Goal: Task Accomplishment & Management: Use online tool/utility

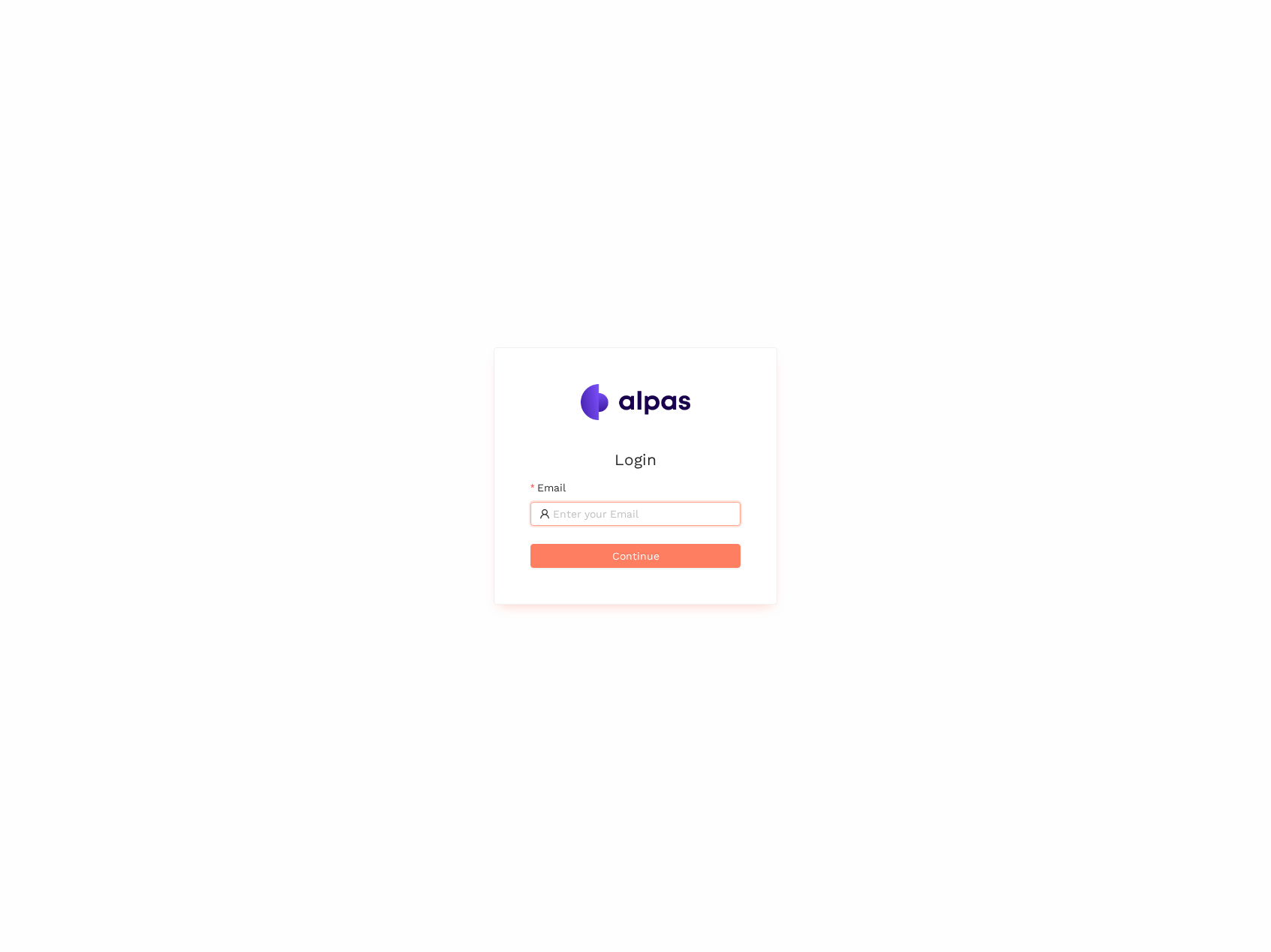
click at [584, 508] on input "Email" at bounding box center [641, 513] width 178 height 16
type input "[EMAIL_ADDRESS]"
click at [632, 555] on span "Continue" at bounding box center [636, 555] width 48 height 16
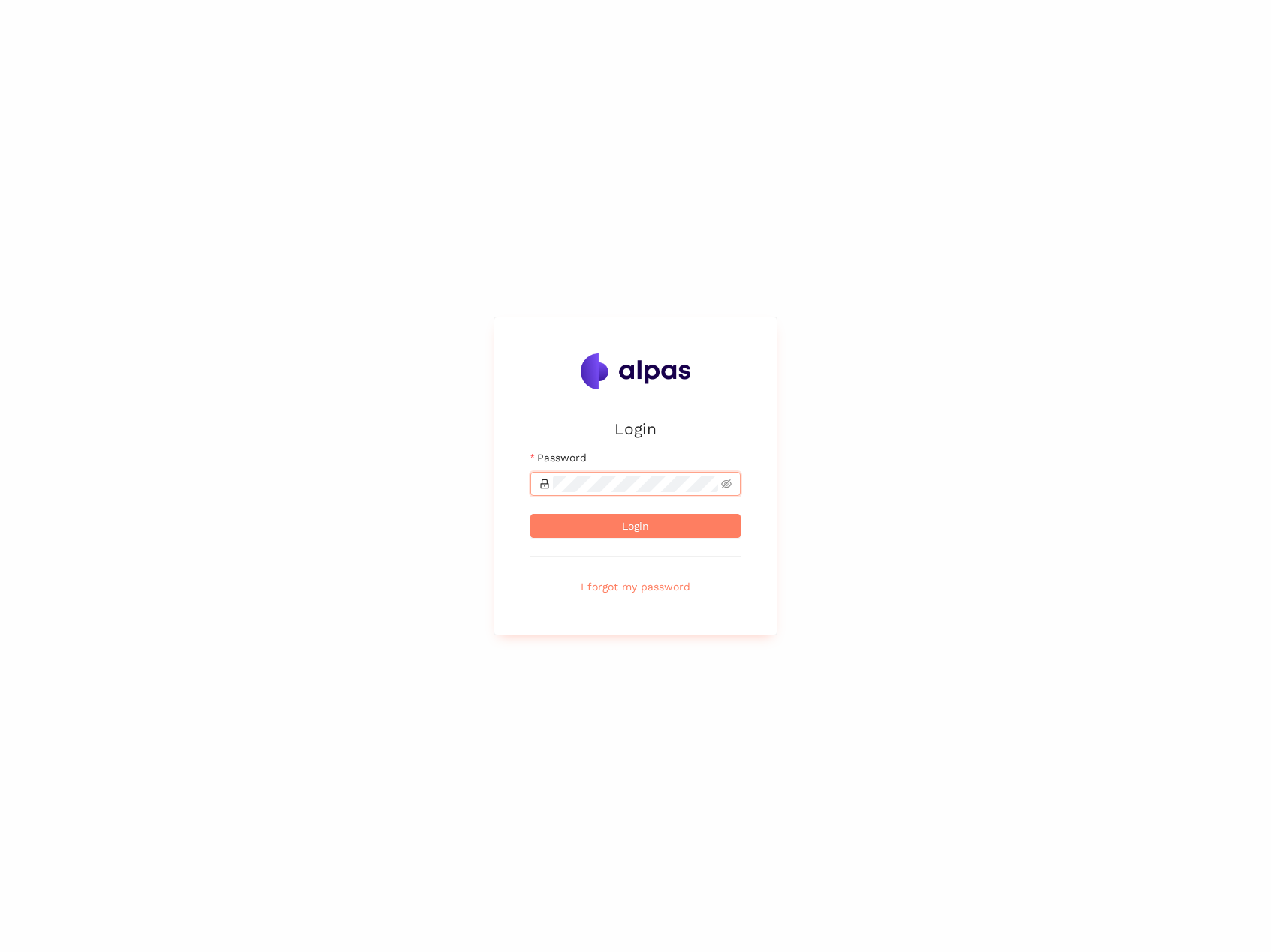
click at [531, 514] on button "Login" at bounding box center [636, 526] width 210 height 24
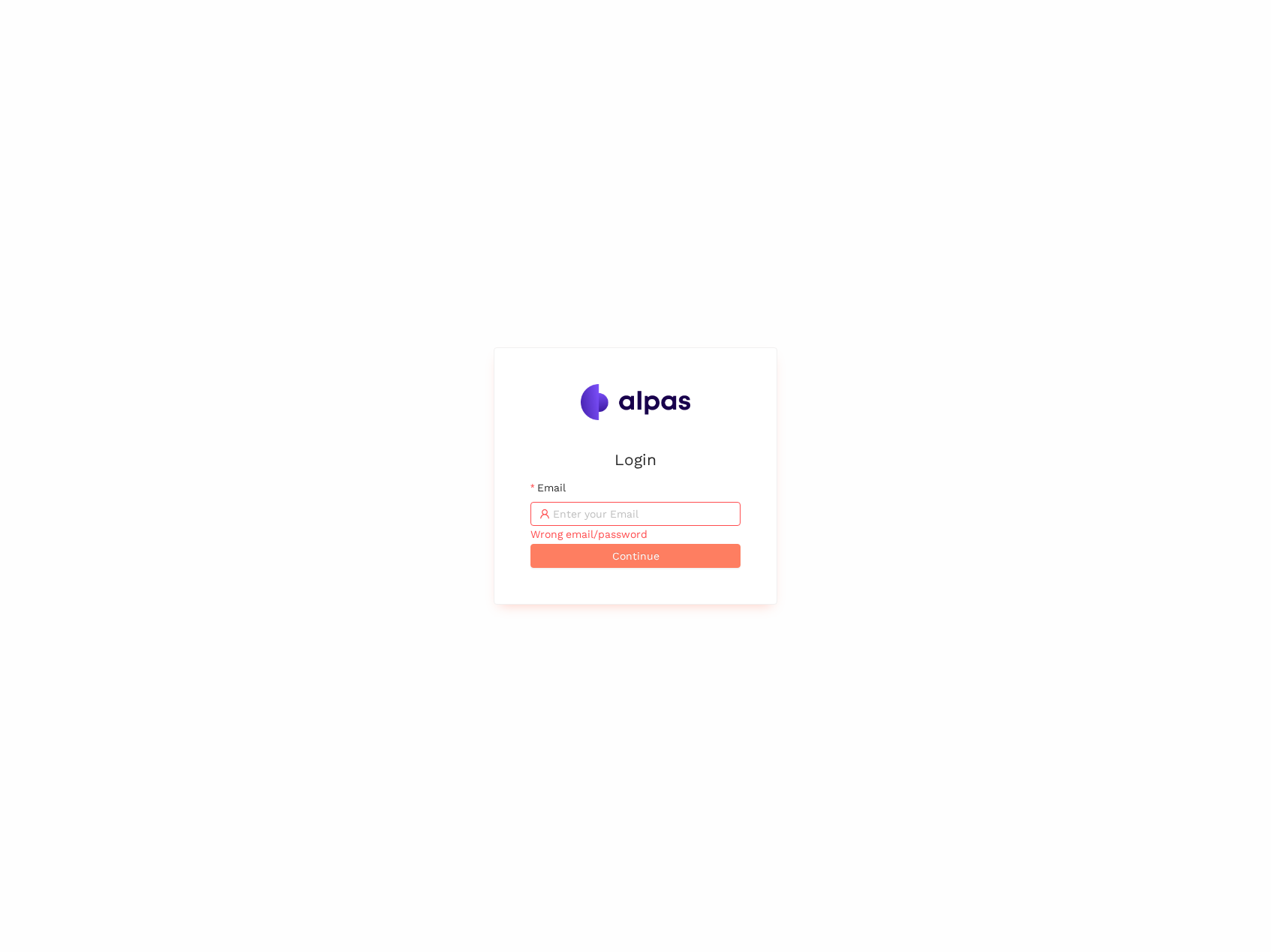
click at [617, 502] on span at bounding box center [636, 513] width 210 height 24
click at [612, 511] on input "Email" at bounding box center [641, 513] width 178 height 16
type input "max@alpas.ai"
click at [642, 554] on span "Continue" at bounding box center [636, 555] width 48 height 16
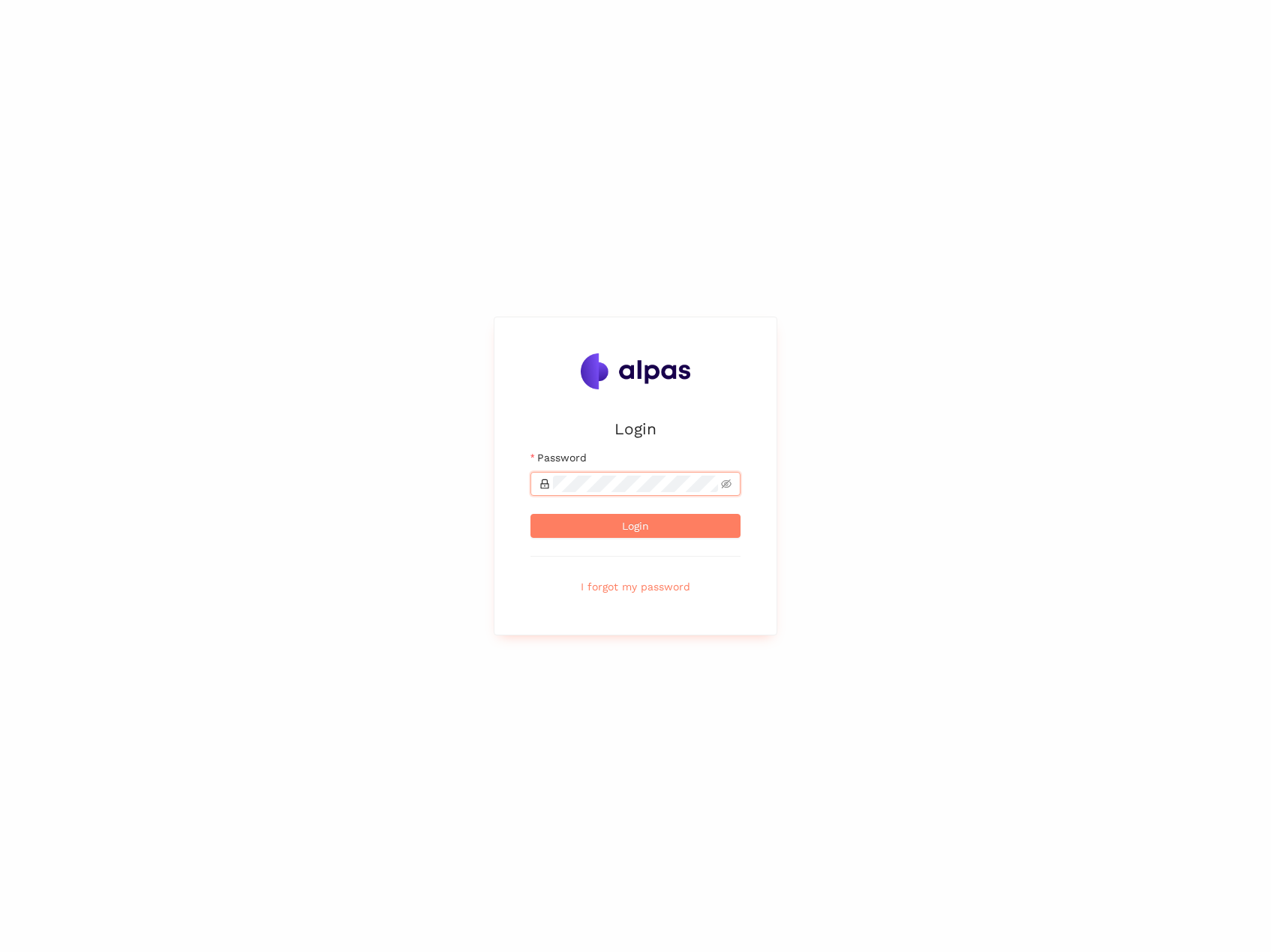
click at [531, 514] on button "Login" at bounding box center [636, 526] width 210 height 24
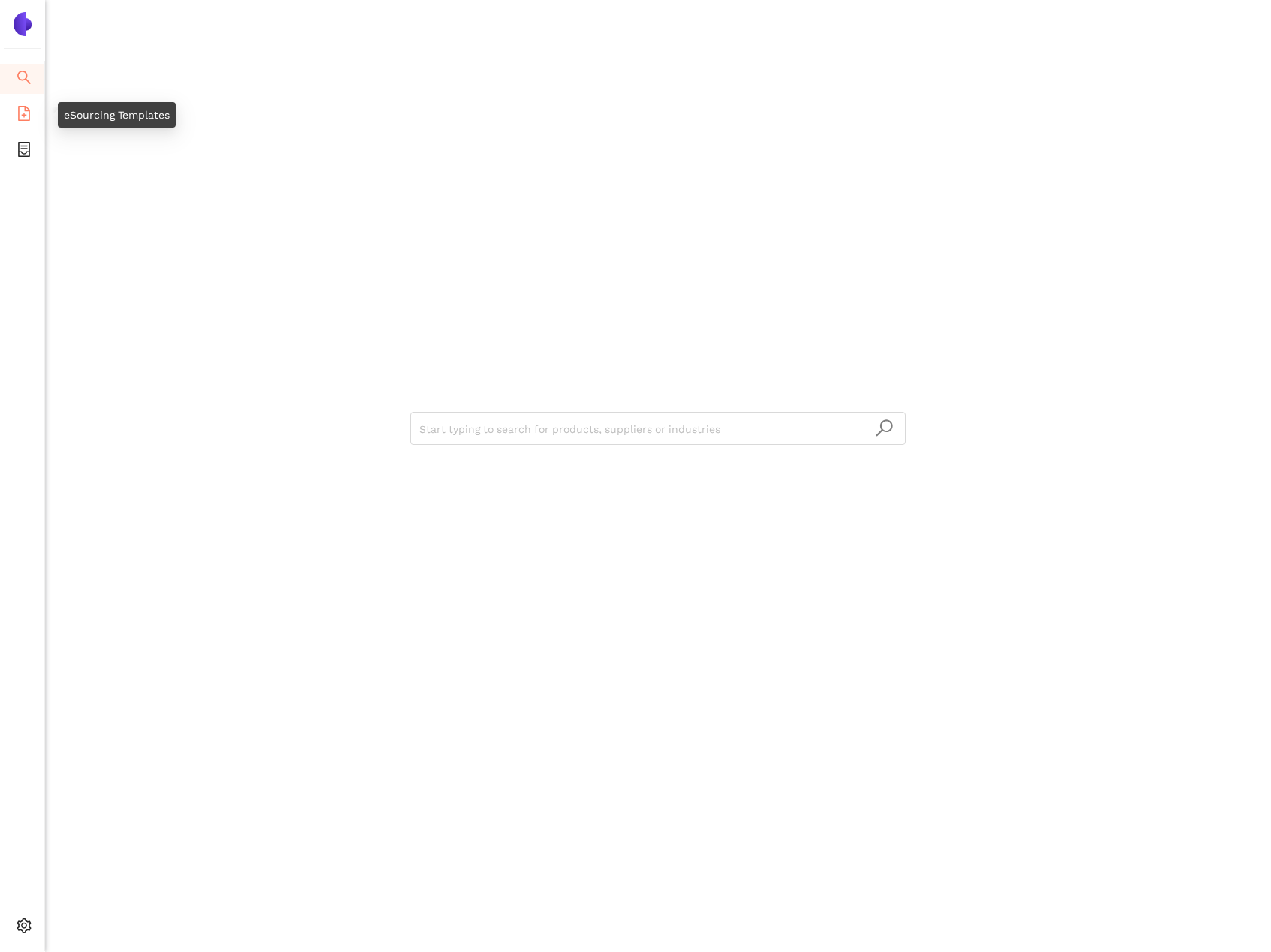
click at [22, 114] on icon "file-add" at bounding box center [24, 114] width 15 height 15
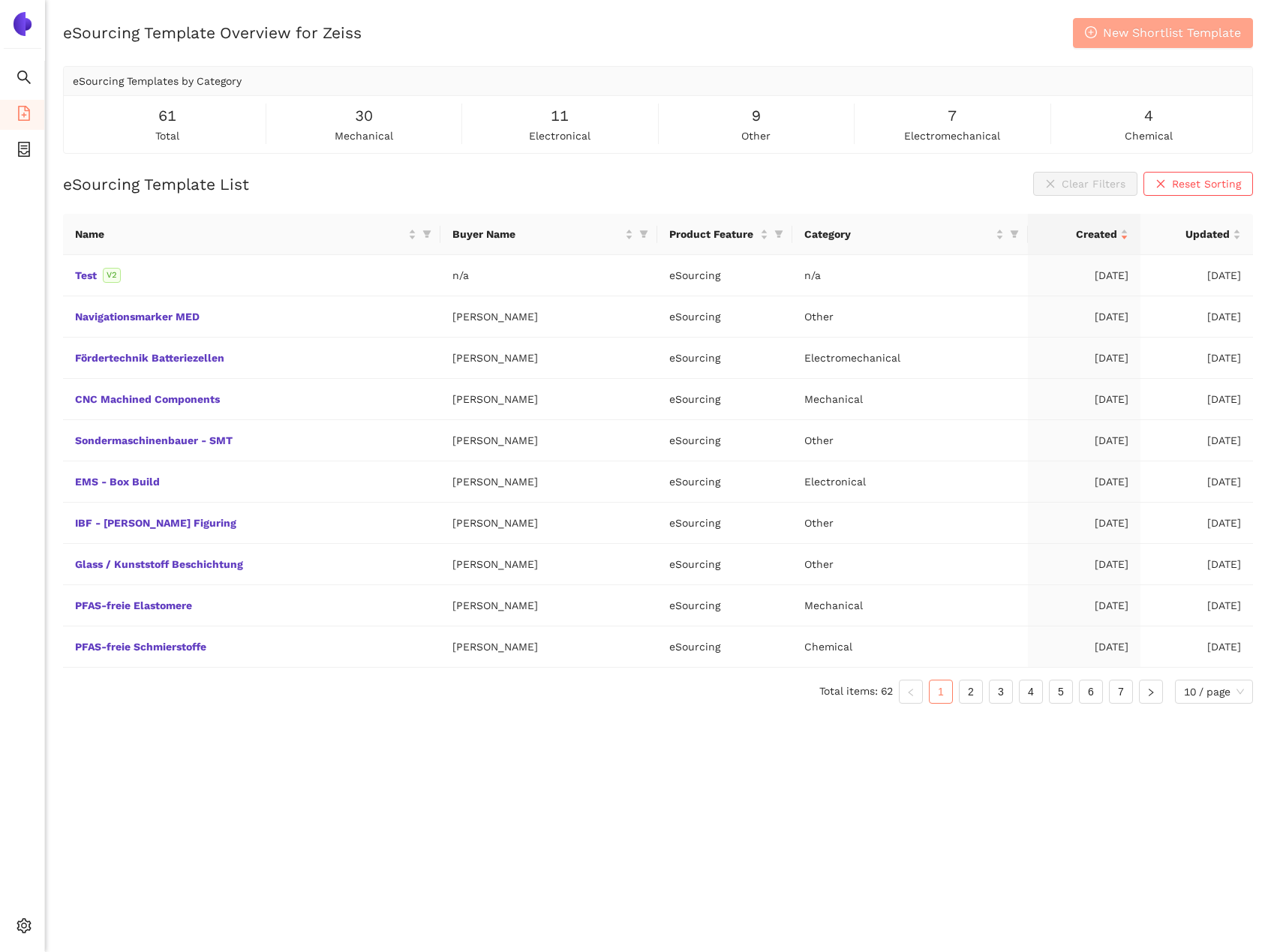
click at [1121, 44] on button "New Shortlist Template" at bounding box center [1162, 32] width 180 height 30
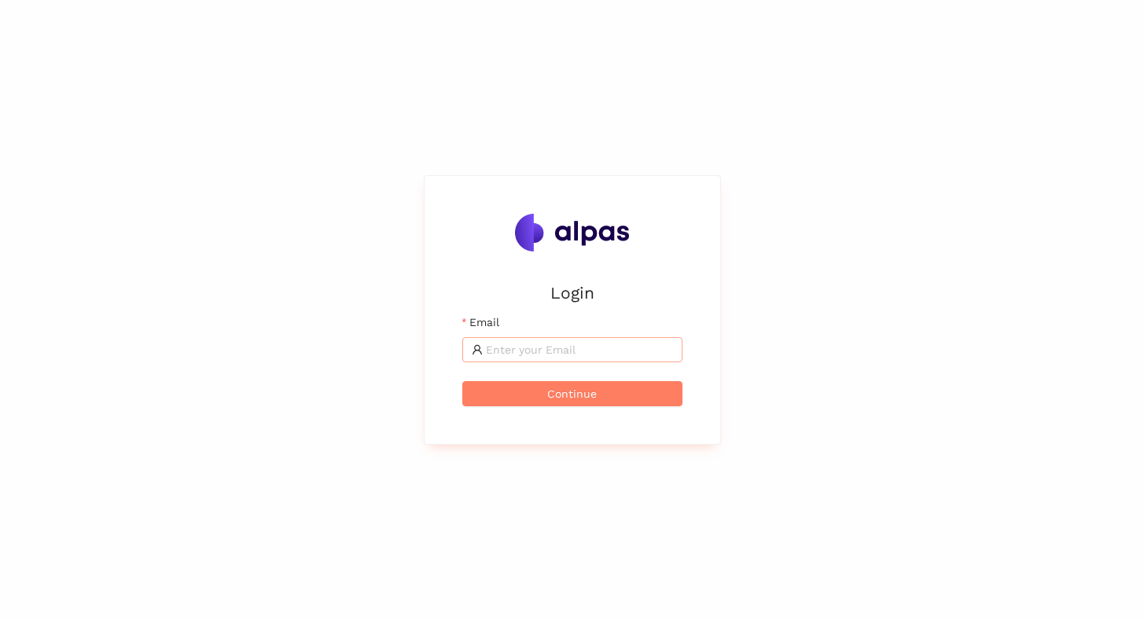
click at [505, 353] on input "Email" at bounding box center [579, 349] width 187 height 17
type input "[EMAIL_ADDRESS]"
click at [556, 399] on span "Continue" at bounding box center [572, 393] width 50 height 17
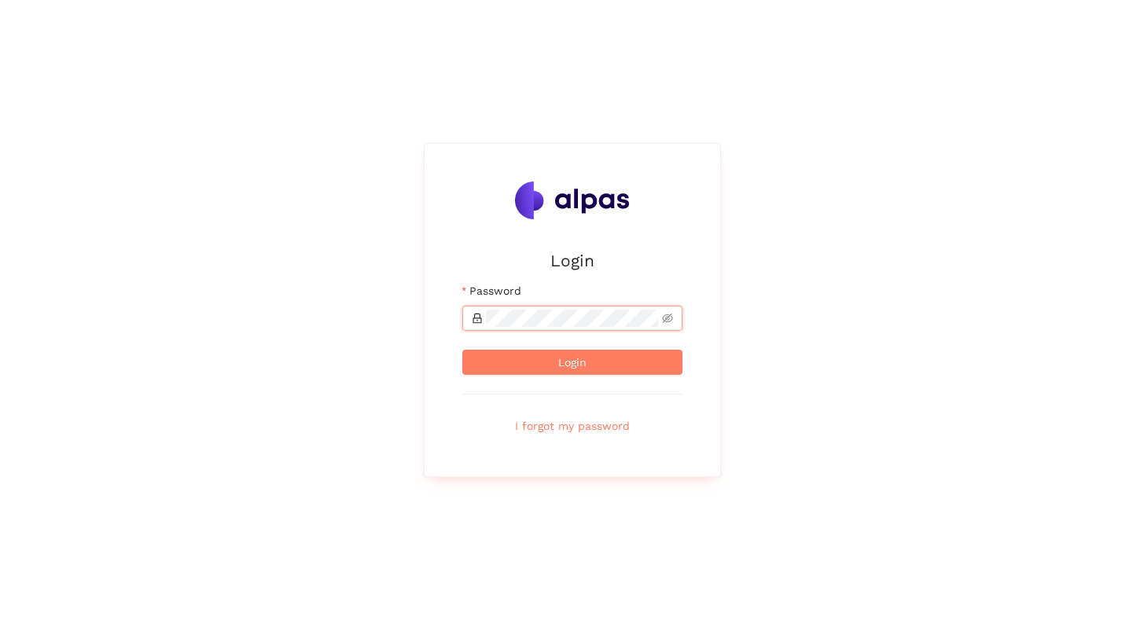
click at [462, 350] on button "Login" at bounding box center [572, 362] width 220 height 25
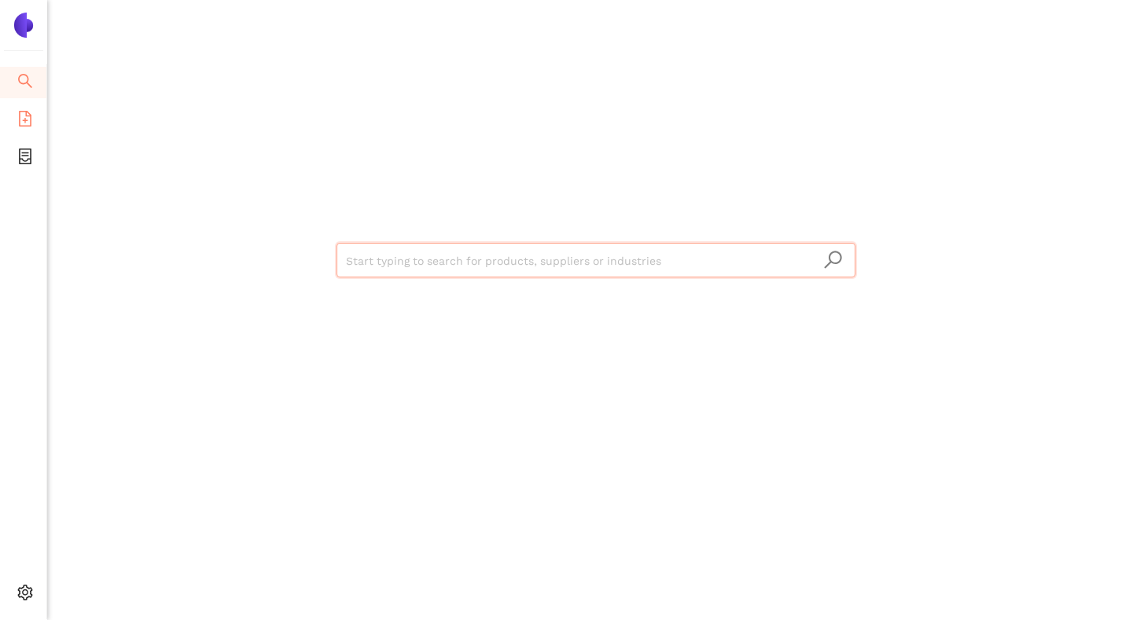
click at [38, 127] on li "eSourcing Templates" at bounding box center [23, 120] width 46 height 31
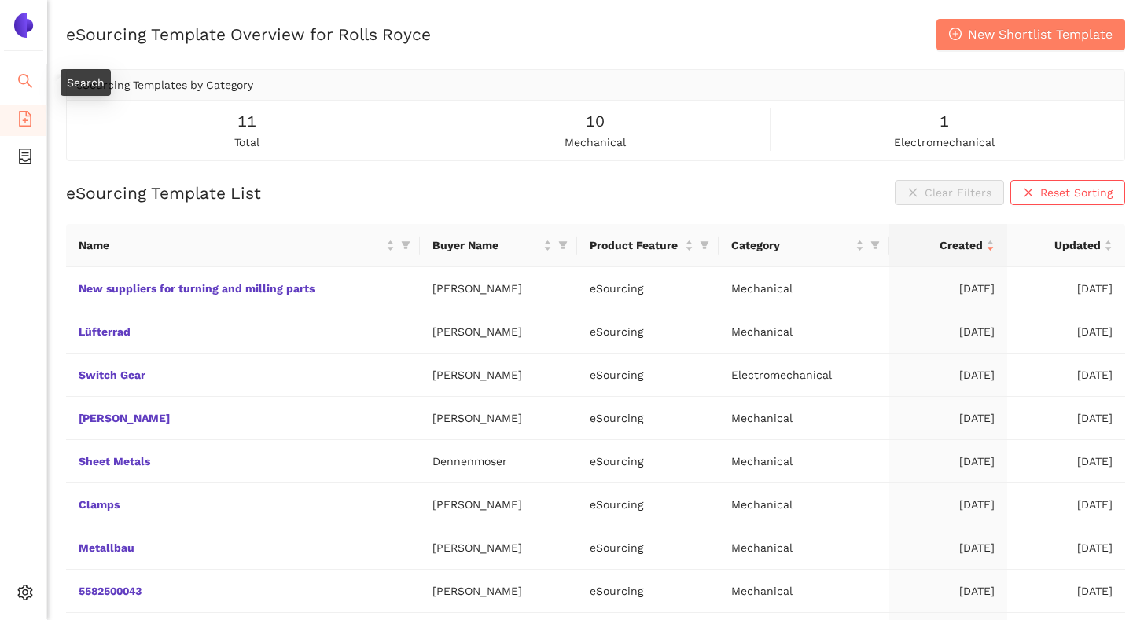
click at [30, 85] on icon "search" at bounding box center [25, 81] width 14 height 14
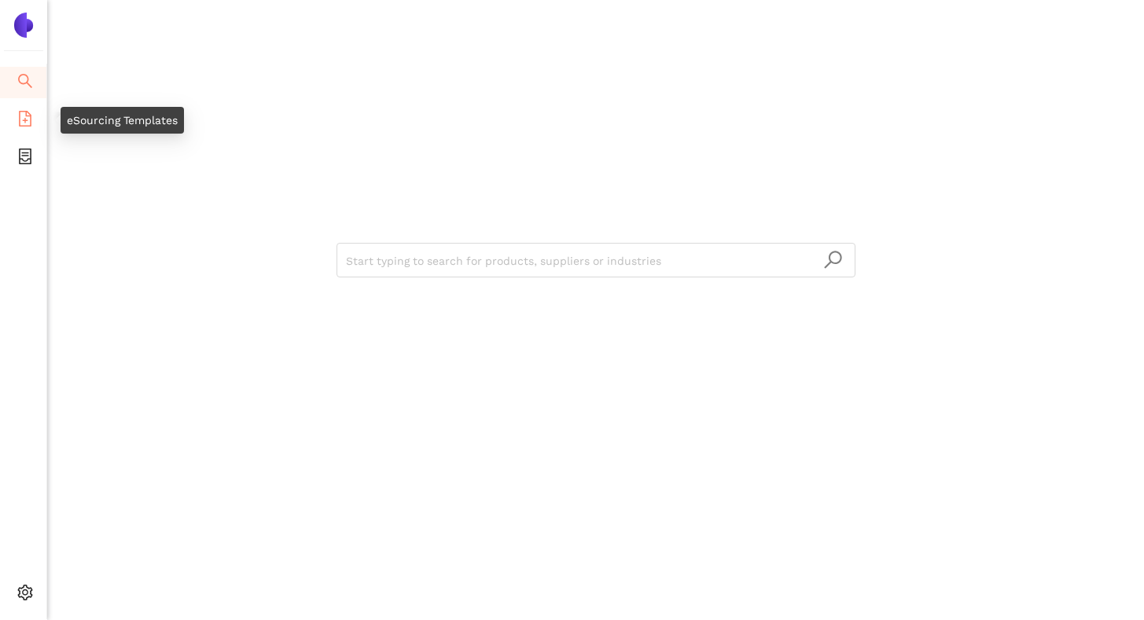
click at [33, 113] on li "eSourcing Templates" at bounding box center [23, 120] width 46 height 31
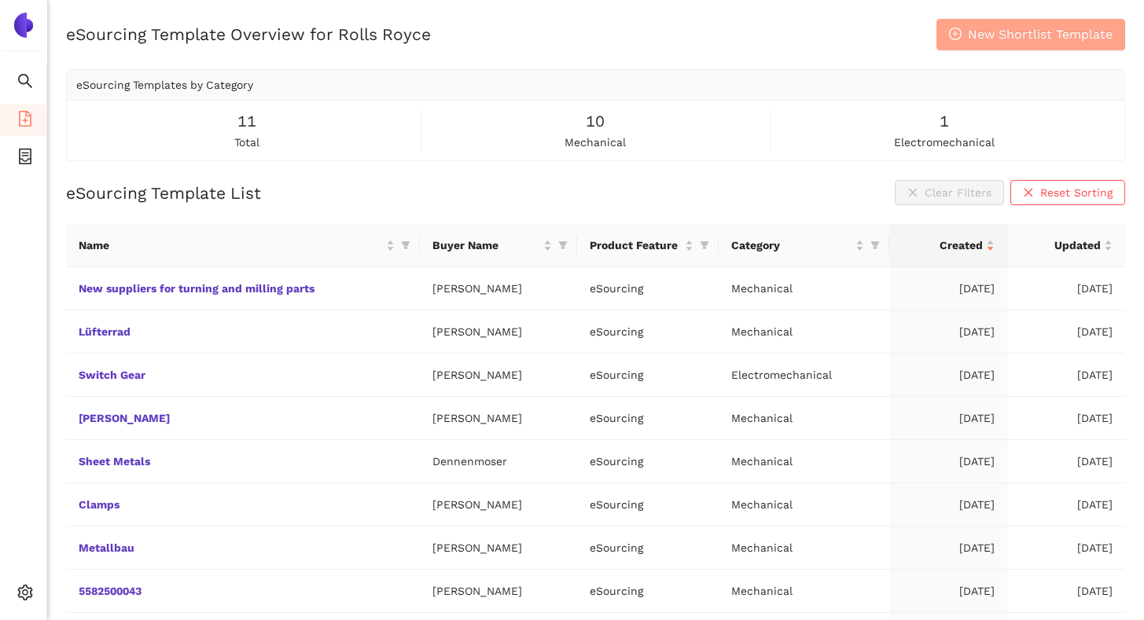
click at [556, 29] on span "New Shortlist Template" at bounding box center [1040, 34] width 145 height 20
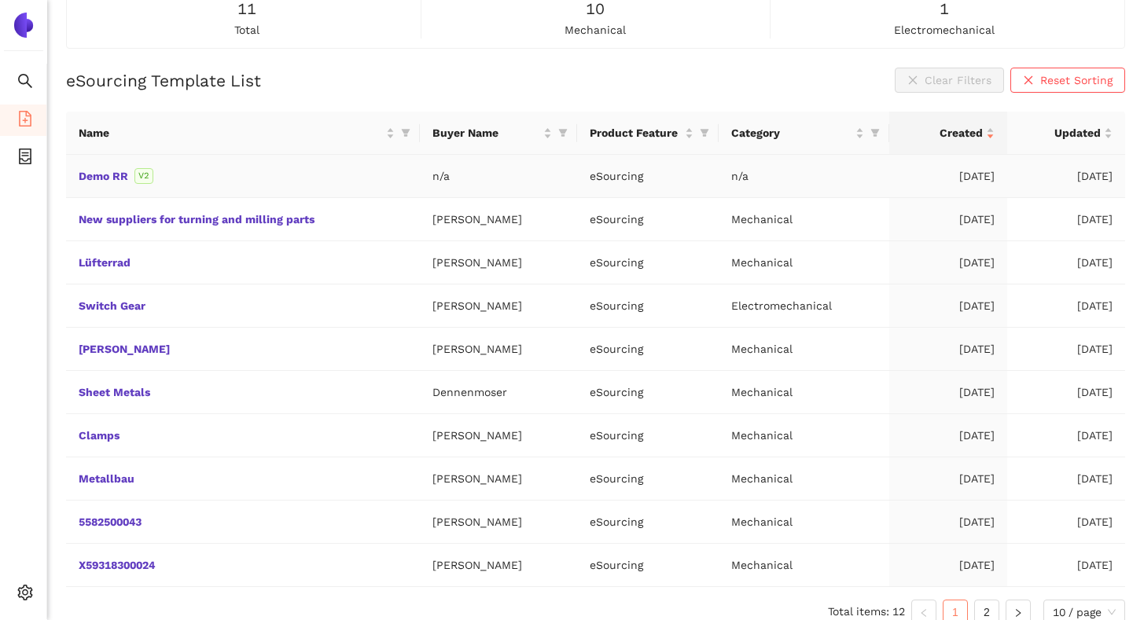
scroll to position [116, 0]
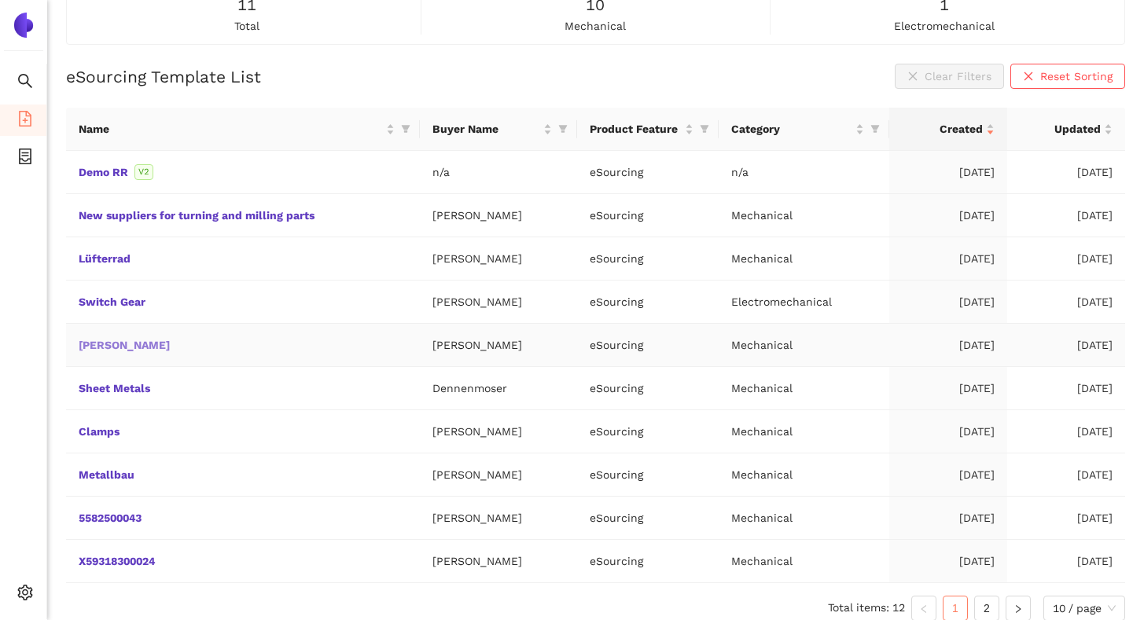
click at [0, 0] on link "Schrauben" at bounding box center [0, 0] width 0 height 0
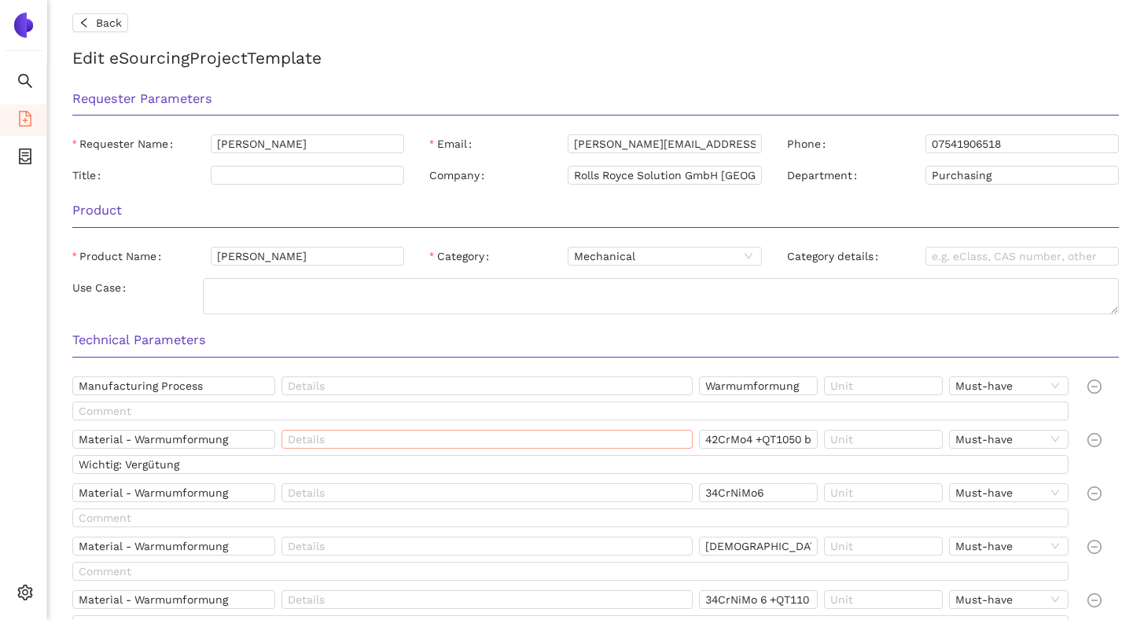
scroll to position [4, 0]
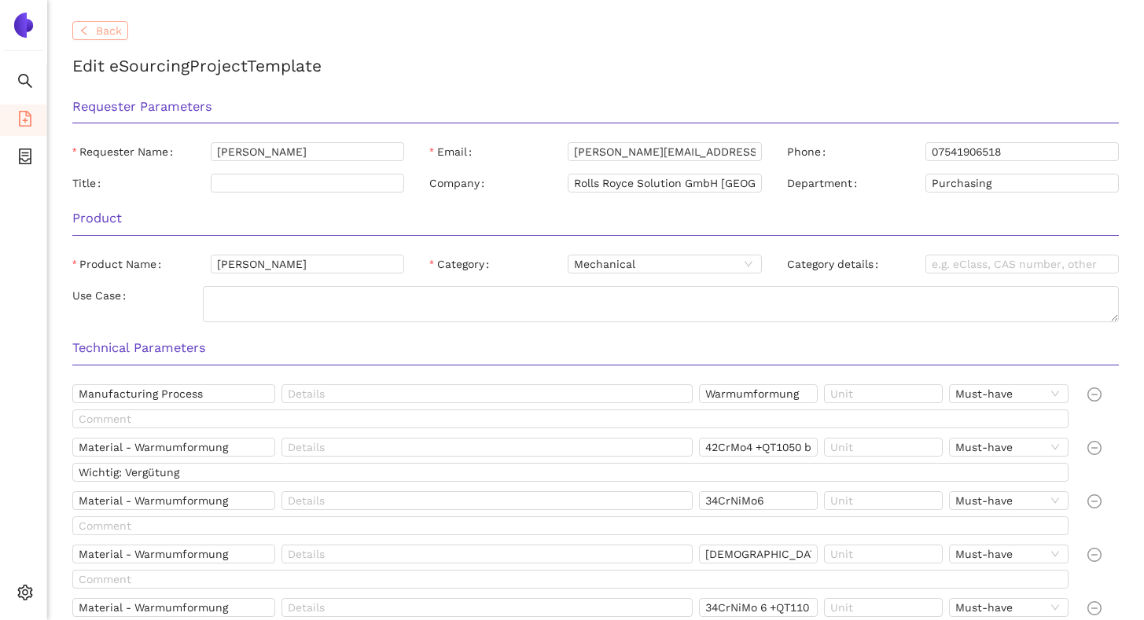
click at [115, 30] on span "Back" at bounding box center [109, 30] width 26 height 17
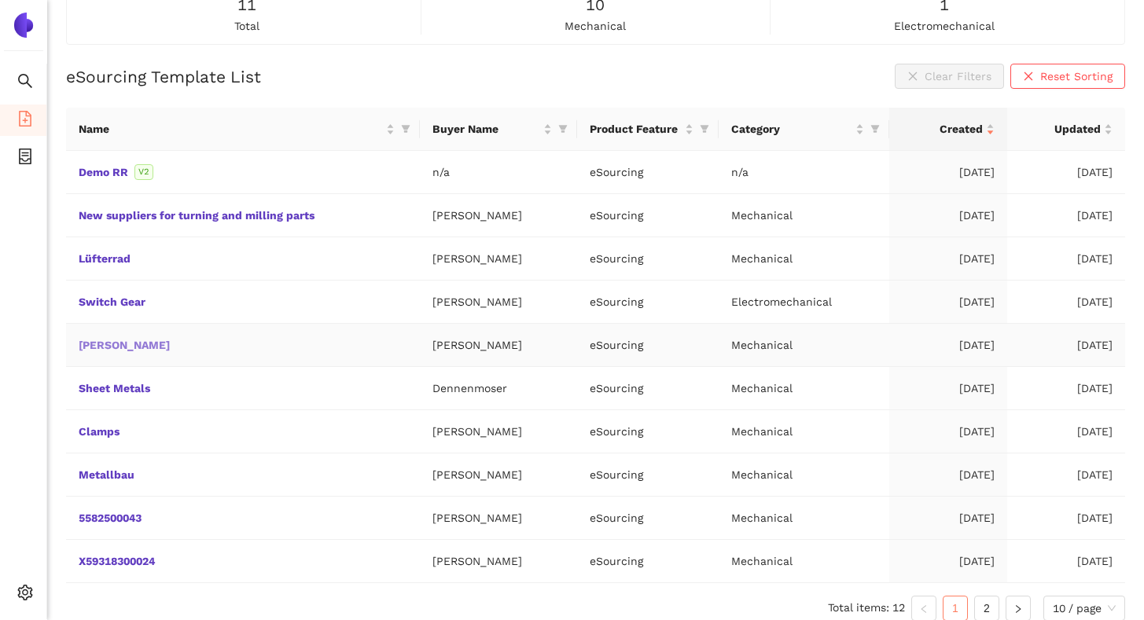
click at [0, 0] on link "Schrauben" at bounding box center [0, 0] width 0 height 0
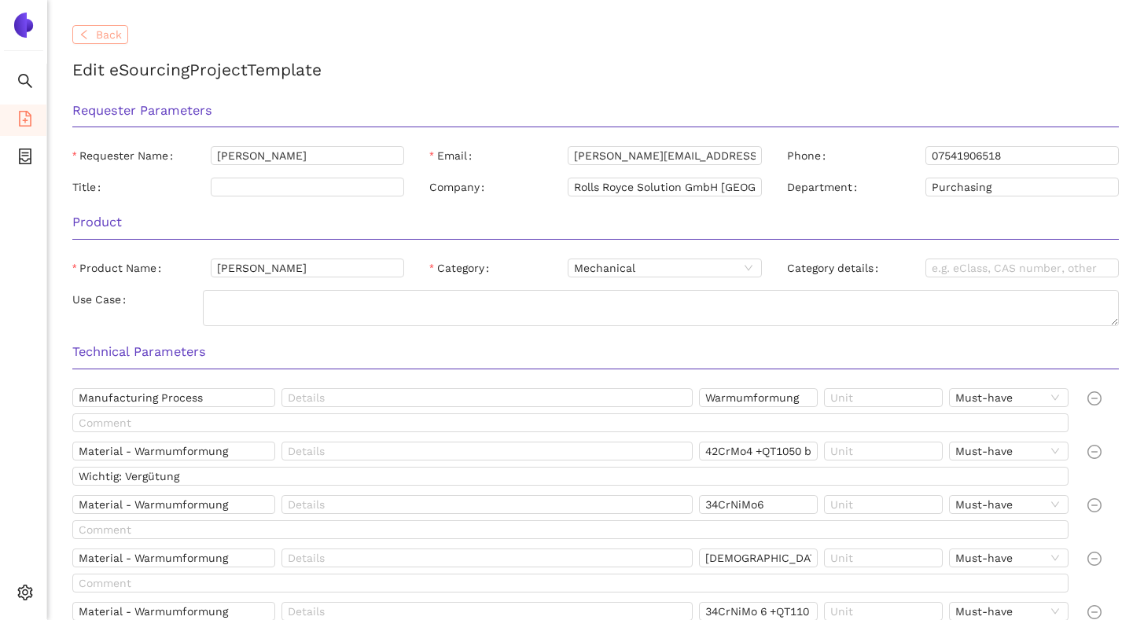
click at [90, 39] on button "Back" at bounding box center [100, 34] width 56 height 19
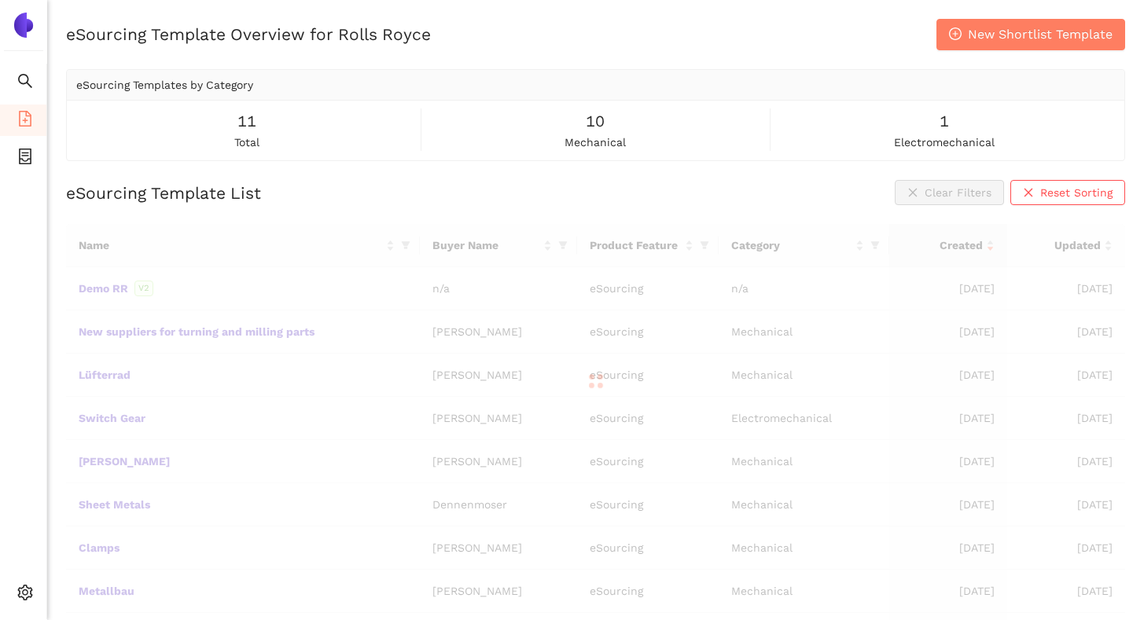
scroll to position [116, 0]
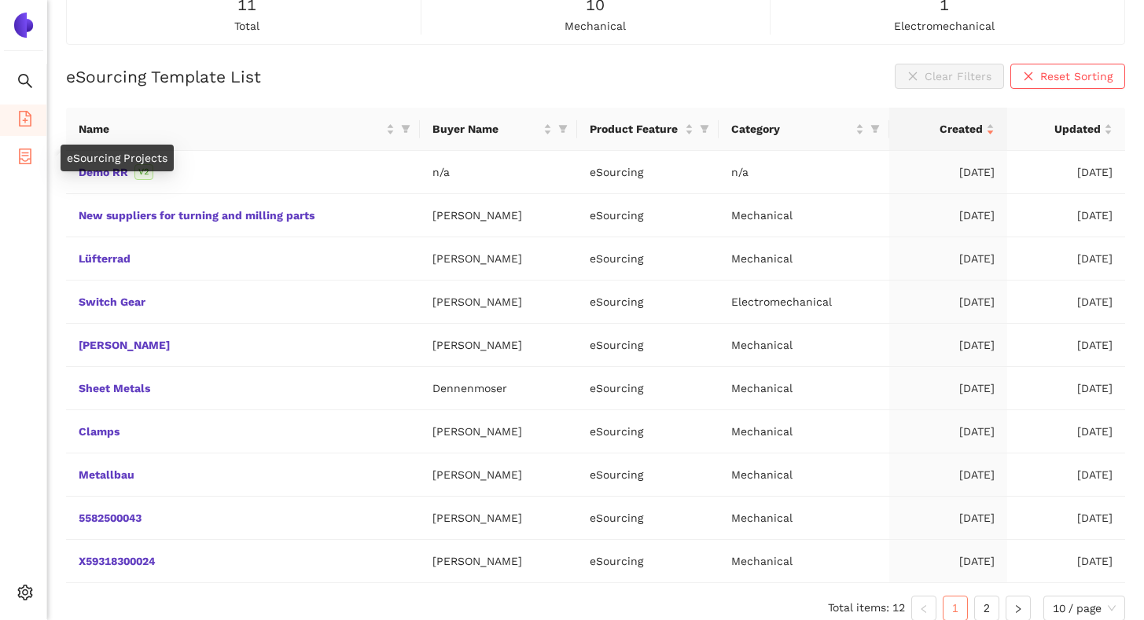
click at [27, 164] on span "container" at bounding box center [25, 158] width 16 height 31
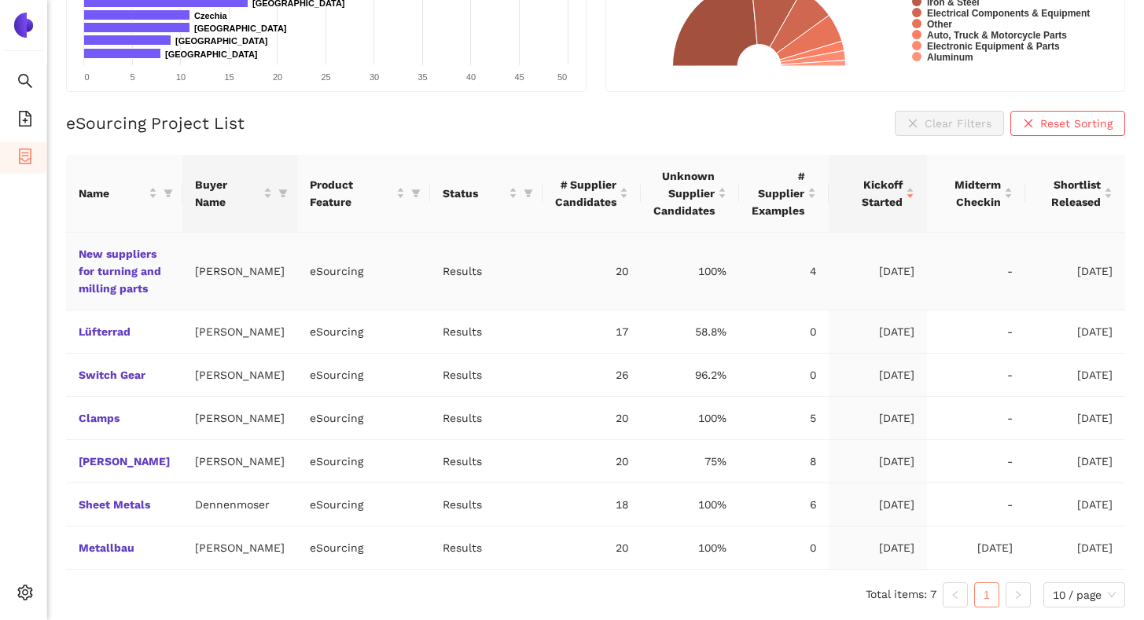
scroll to position [323, 0]
click at [0, 0] on link "Schrauben" at bounding box center [0, 0] width 0 height 0
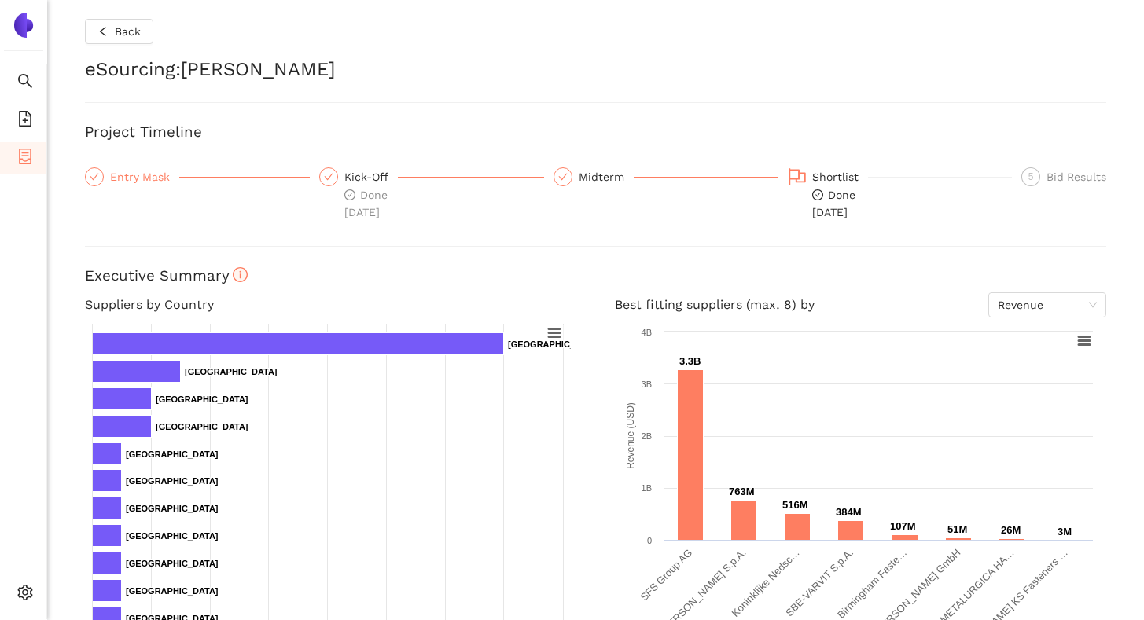
click at [138, 180] on div "Entry Mask" at bounding box center [144, 176] width 69 height 19
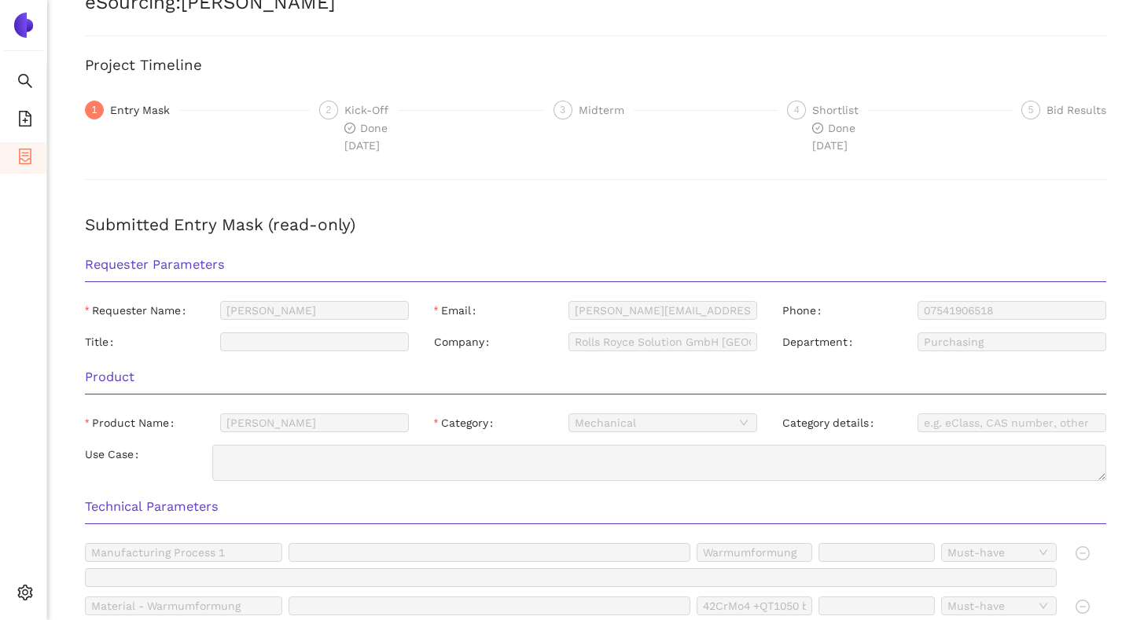
scroll to position [61, 0]
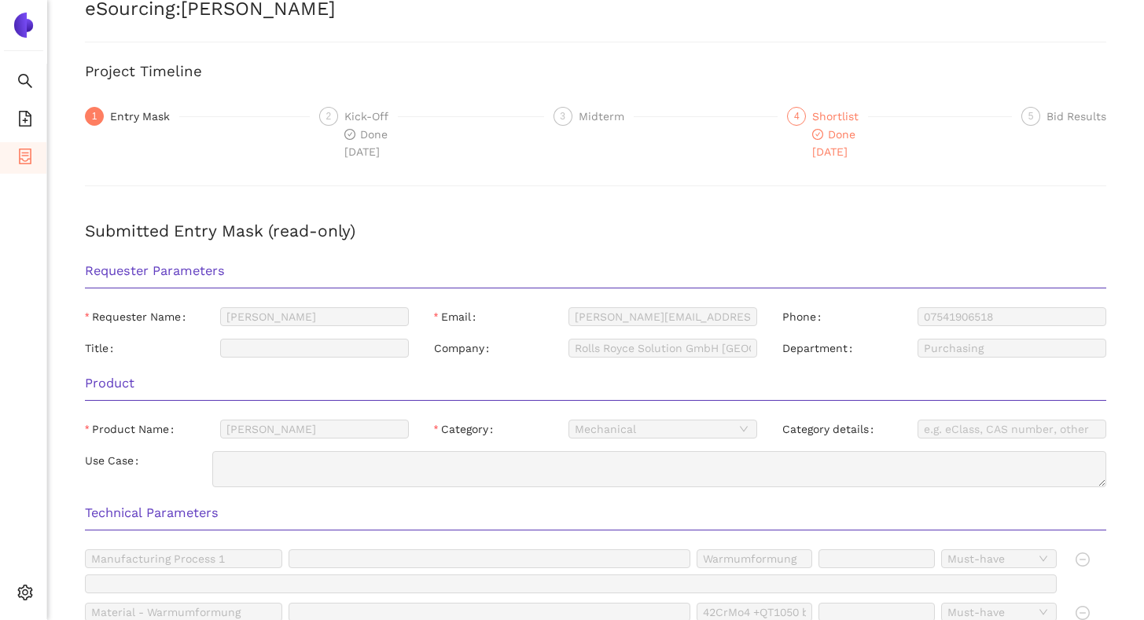
click at [818, 122] on div "Shortlist" at bounding box center [840, 116] width 56 height 19
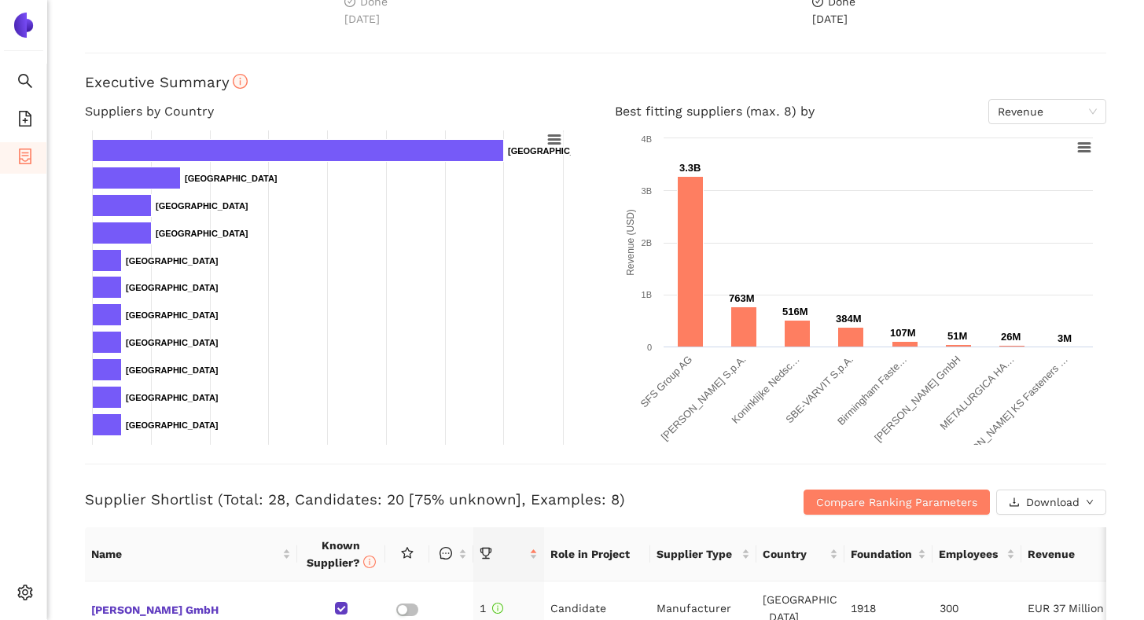
scroll to position [199, 0]
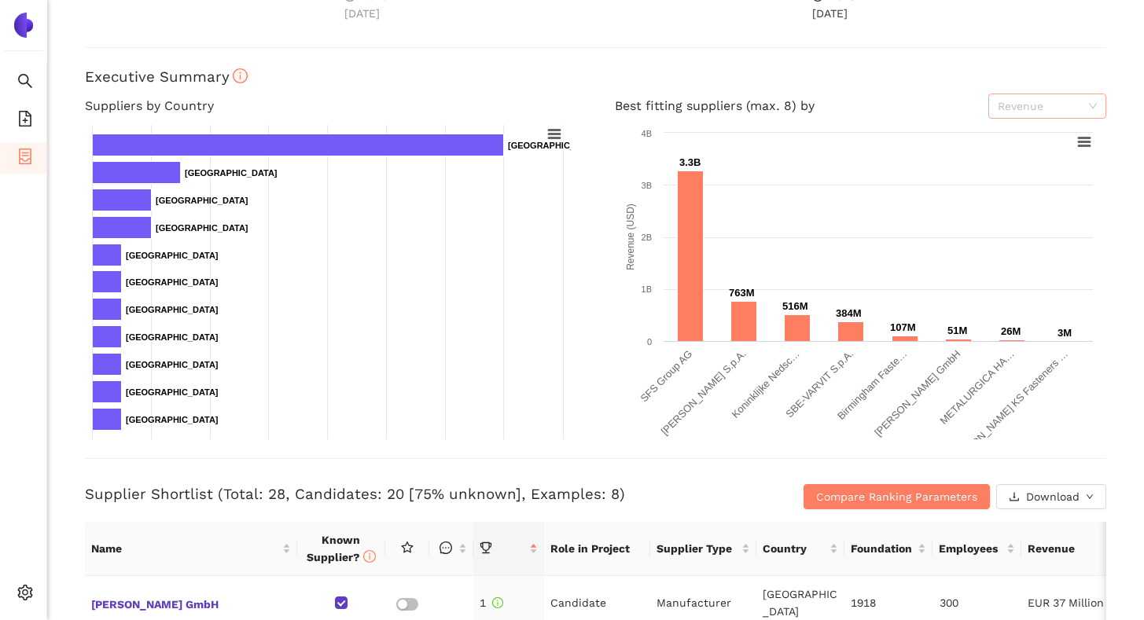
click at [1054, 109] on span "Revenue" at bounding box center [1047, 106] width 99 height 24
click at [1113, 169] on div "Back eSourcing : Schrauben Project Timeline Entry Mask Kick-Off Done 7.2.2025 M…" at bounding box center [595, 310] width 1097 height 620
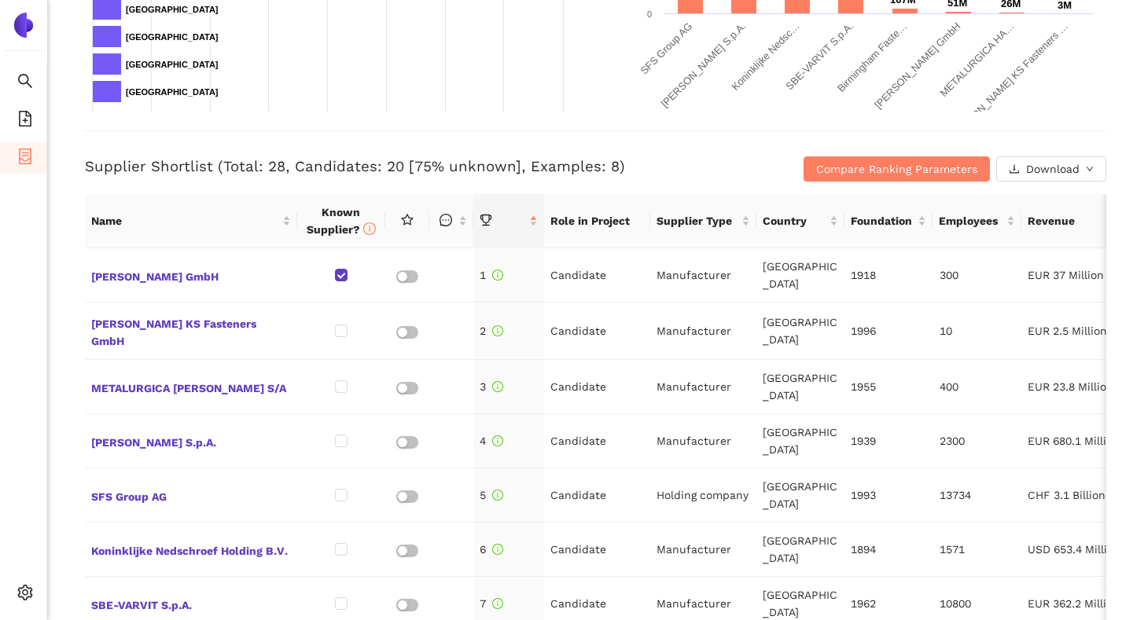
scroll to position [533, 0]
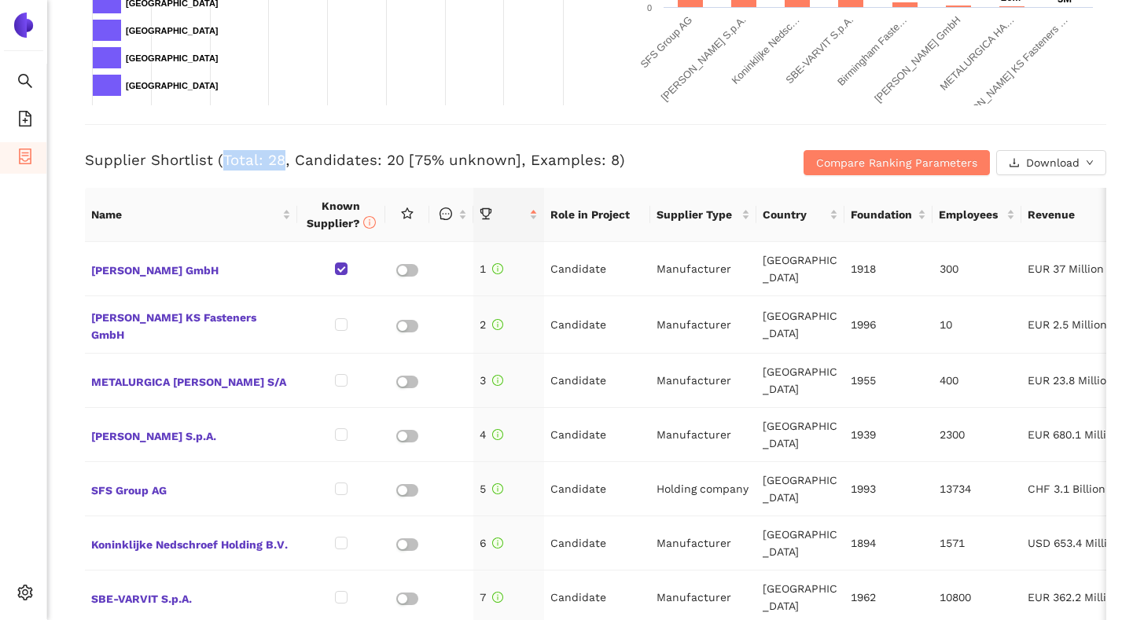
drag, startPoint x: 221, startPoint y: 156, endPoint x: 279, endPoint y: 161, distance: 58.4
click at [279, 161] on h3 "Supplier Shortlist (Total: 28, Candidates: 20 [75% unknown], Examples: 8)" at bounding box center [425, 160] width 681 height 20
drag, startPoint x: 292, startPoint y: 159, endPoint x: 397, endPoint y: 159, distance: 104.6
click at [397, 159] on h3 "Supplier Shortlist (Total: 28, Candidates: 20 [75% unknown], Examples: 8)" at bounding box center [425, 160] width 681 height 20
click at [386, 161] on h3 "Supplier Shortlist (Total: 28, Candidates: 20 [75% unknown], Examples: 8)" at bounding box center [425, 160] width 681 height 20
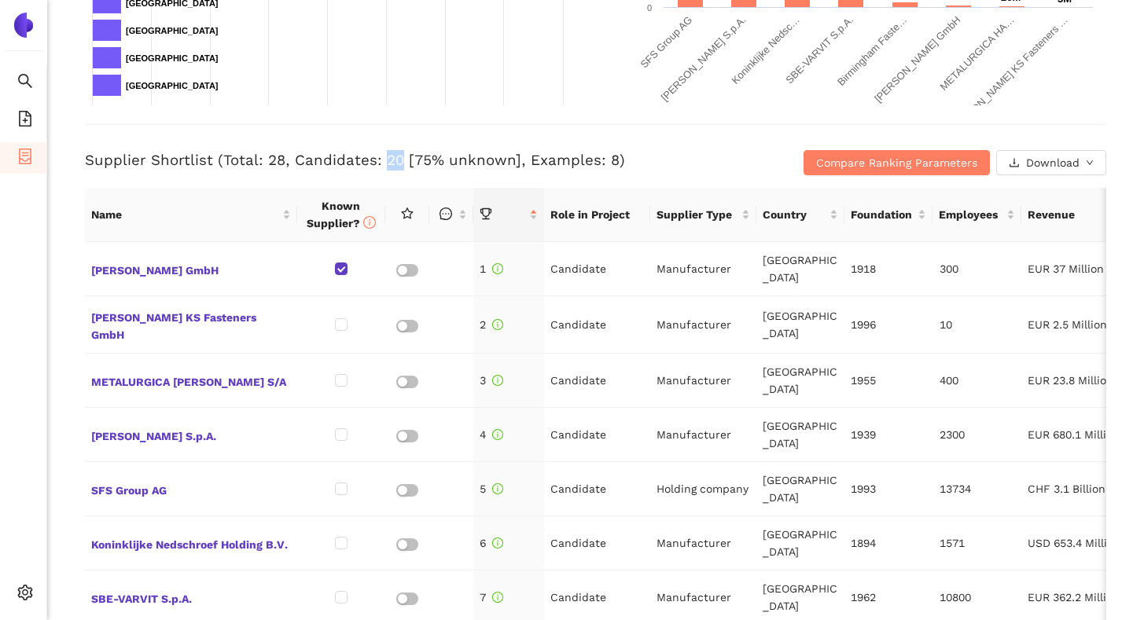
drag, startPoint x: 378, startPoint y: 160, endPoint x: 396, endPoint y: 160, distance: 18.1
click at [396, 160] on h3 "Supplier Shortlist (Total: 28, Candidates: 20 [75% unknown], Examples: 8)" at bounding box center [425, 160] width 681 height 20
drag, startPoint x: 523, startPoint y: 161, endPoint x: 608, endPoint y: 162, distance: 84.9
click at [608, 162] on h3 "Supplier Shortlist (Total: 28, Candidates: 20 [75% unknown], Examples: 8)" at bounding box center [425, 160] width 681 height 20
drag, startPoint x: 550, startPoint y: 215, endPoint x: 631, endPoint y: 217, distance: 80.2
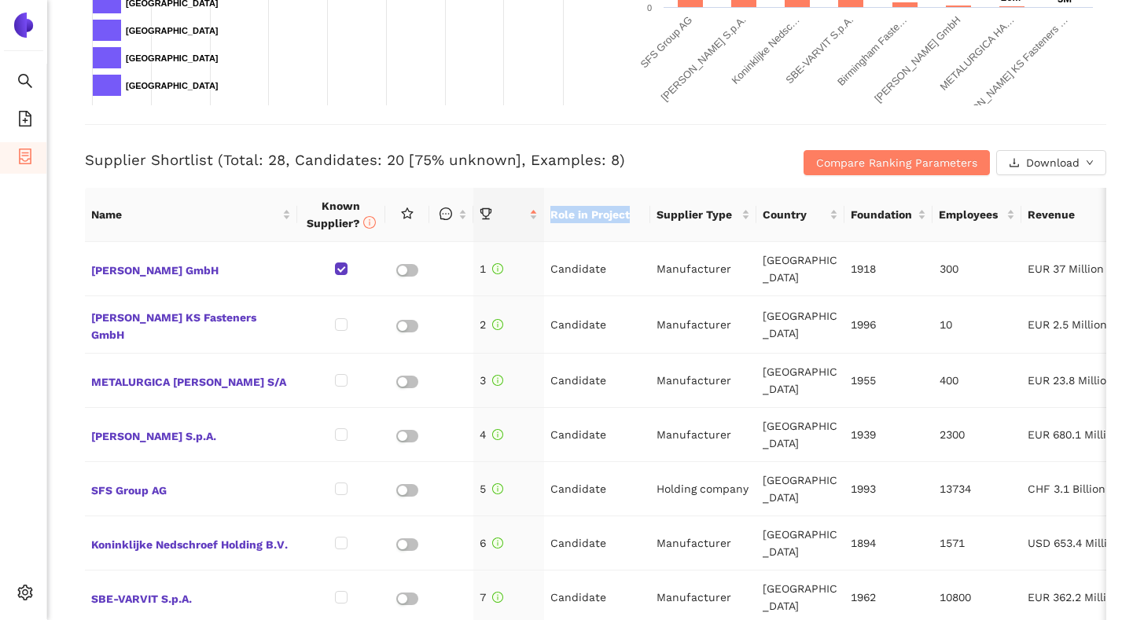
click at [631, 216] on th "Role in Project" at bounding box center [597, 215] width 106 height 54
click at [74, 299] on div "Back eSourcing : Schrauben Project Timeline Entry Mask Kick-Off Done 7.2.2025 M…" at bounding box center [595, 310] width 1097 height 620
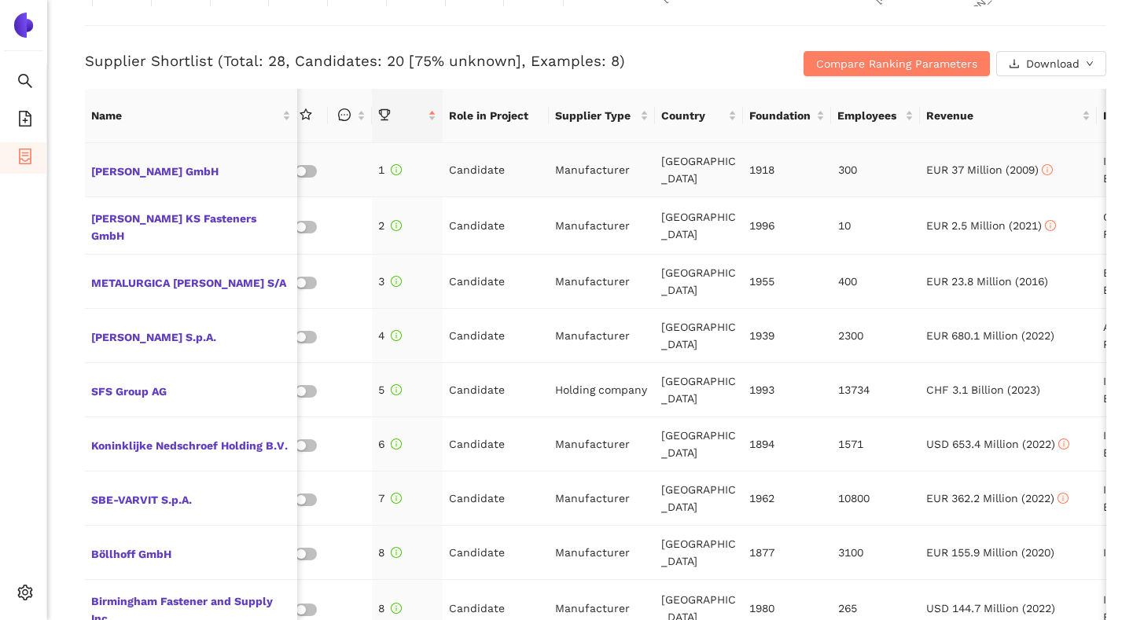
scroll to position [0, 119]
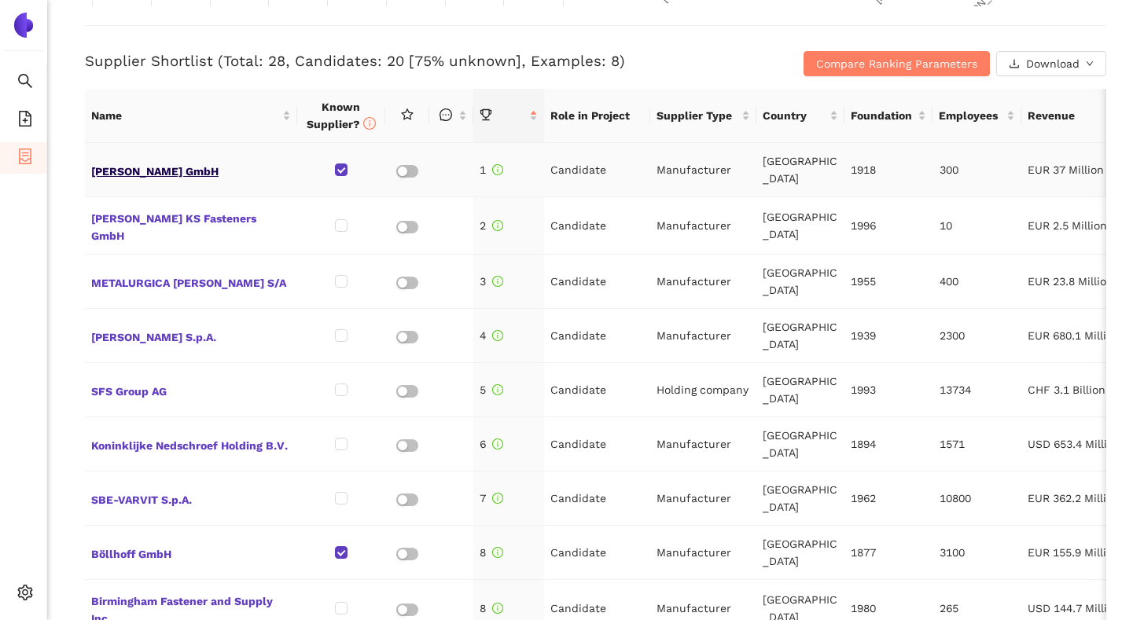
click at [183, 171] on span "MAX MOTHES GmbH" at bounding box center [191, 170] width 200 height 20
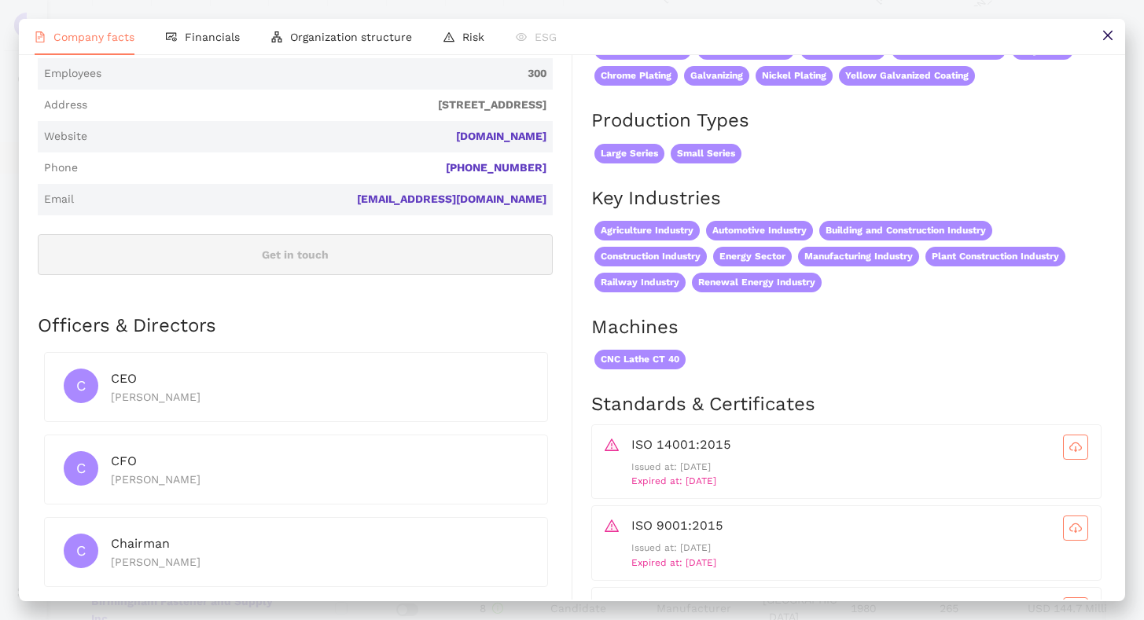
drag, startPoint x: 732, startPoint y: 481, endPoint x: 679, endPoint y: 478, distance: 52.8
click at [679, 478] on span "Expired at: 2024-06-14" at bounding box center [673, 481] width 85 height 11
click at [572, 448] on div "Products Group products Fasteners (32) Stud Bolts Grub Screw Sets Square Head B…" at bounding box center [839, 440] width 534 height 1462
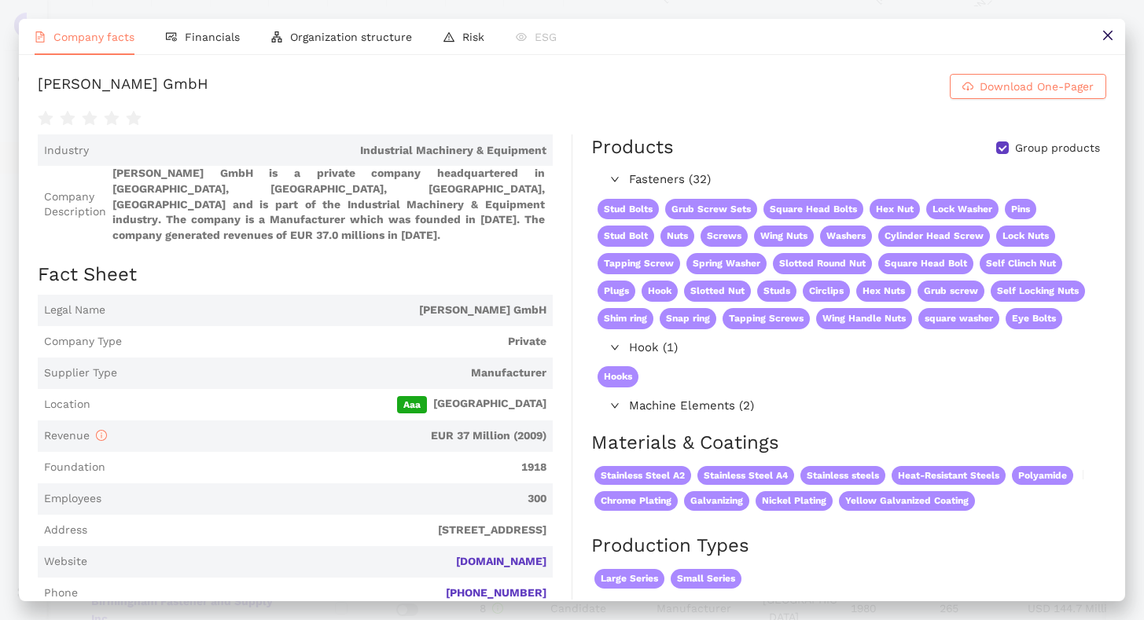
scroll to position [0, 0]
click at [1098, 37] on button at bounding box center [1107, 36] width 35 height 35
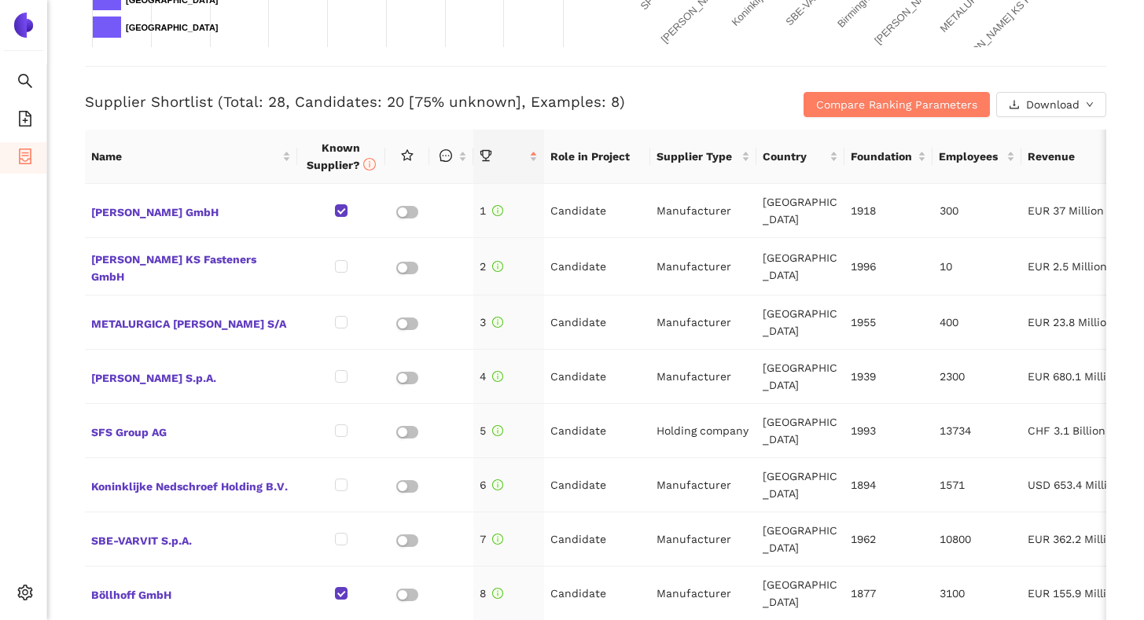
scroll to position [593, 0]
click at [908, 106] on span "Compare Ranking Parameters" at bounding box center [896, 102] width 161 height 17
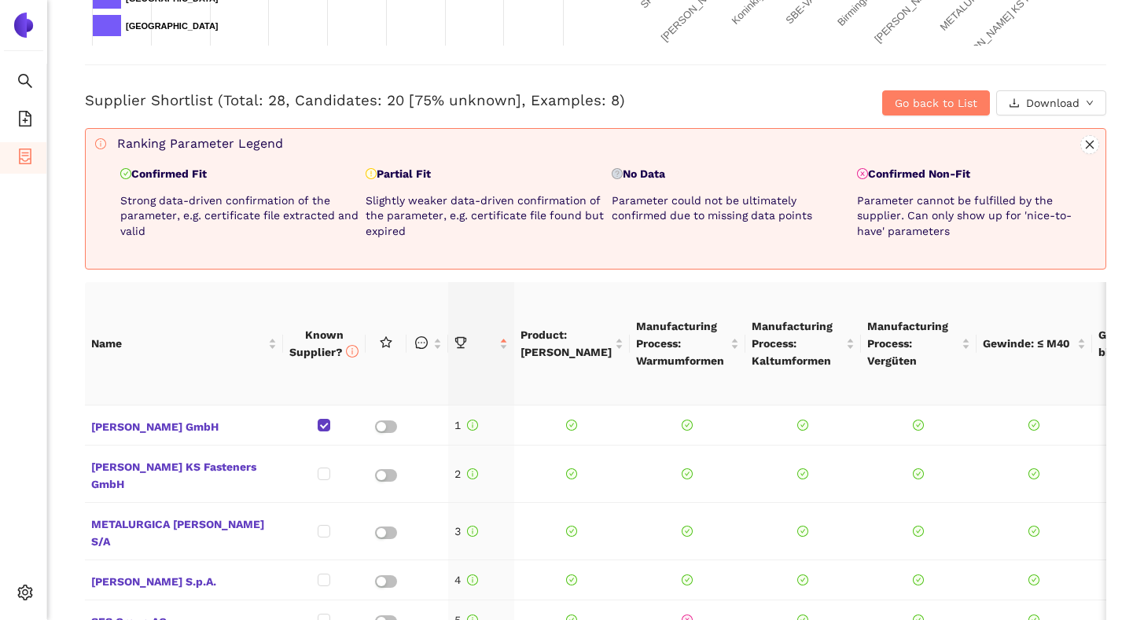
click at [874, 118] on div "Back eSourcing : Schrauben Project Timeline Entry Mask Kick-Off Done 7.2.2025 M…" at bounding box center [595, 310] width 1097 height 620
click at [895, 108] on span "Go back to List" at bounding box center [936, 102] width 83 height 17
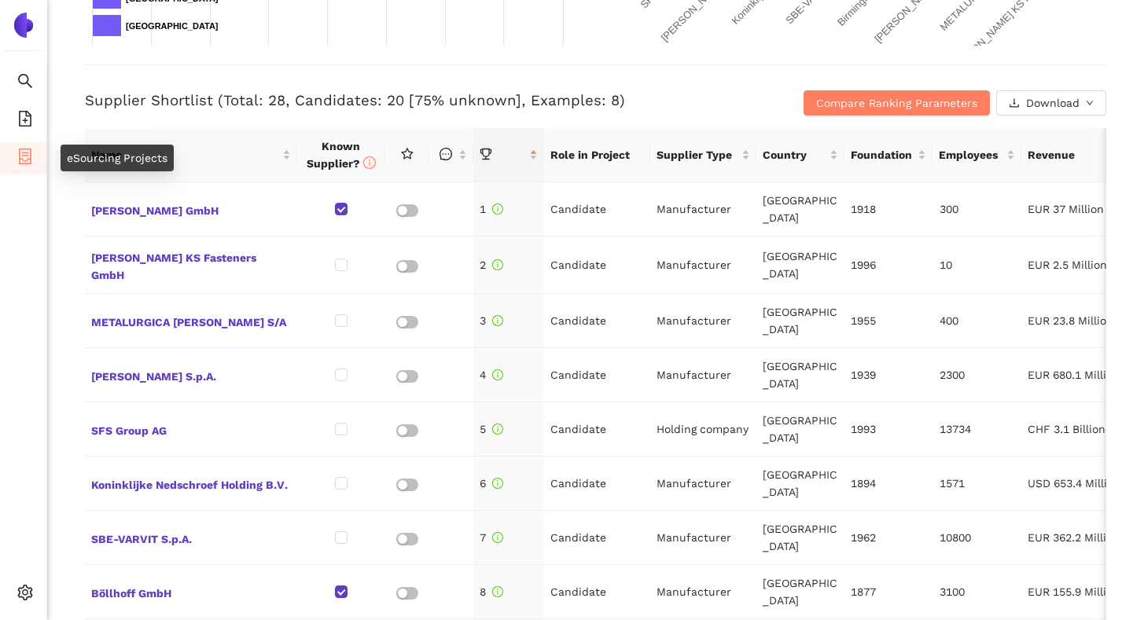
click at [29, 153] on icon "container" at bounding box center [25, 157] width 16 height 16
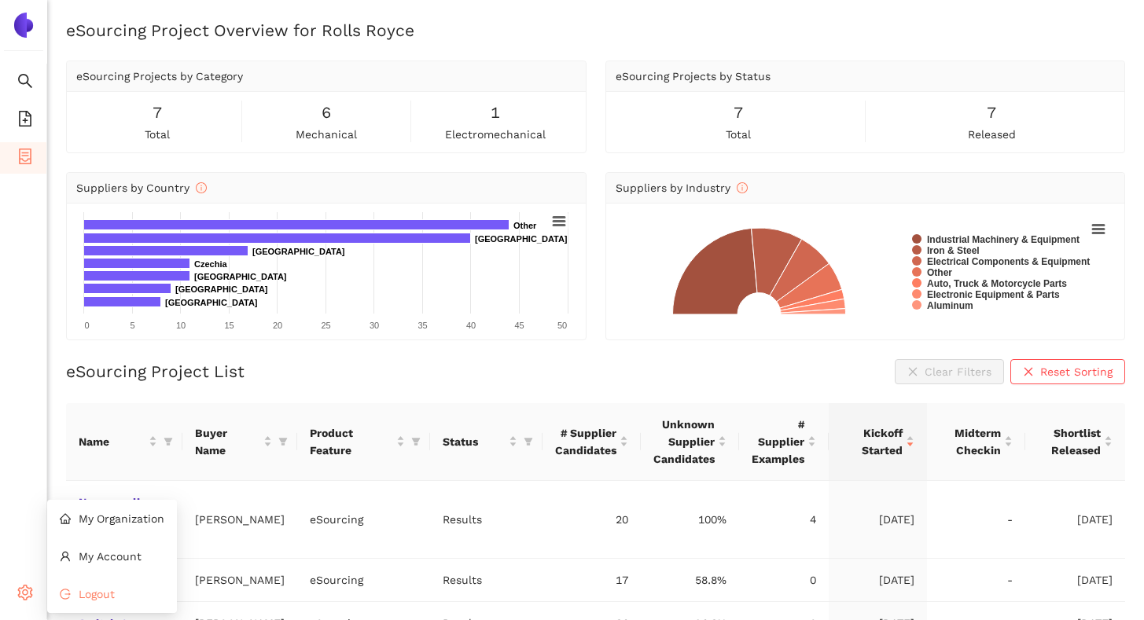
click at [69, 589] on icon "logout" at bounding box center [65, 594] width 11 height 11
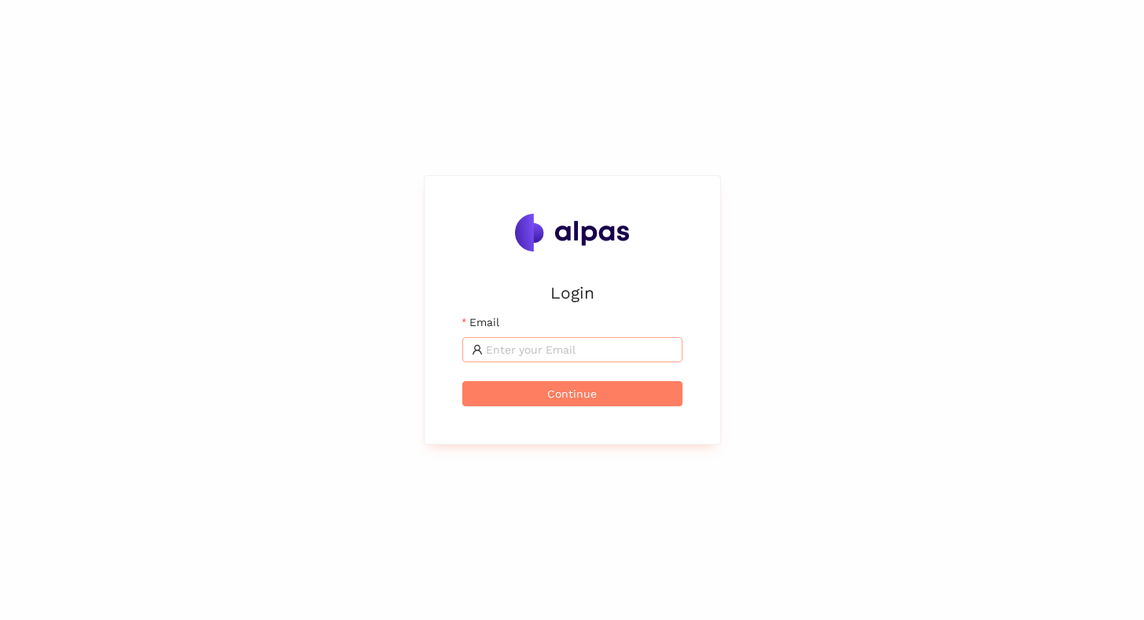
click at [531, 356] on input "Email" at bounding box center [579, 349] width 187 height 17
type input "[EMAIL_ADDRESS]"
click at [599, 391] on button "Continue" at bounding box center [572, 393] width 220 height 25
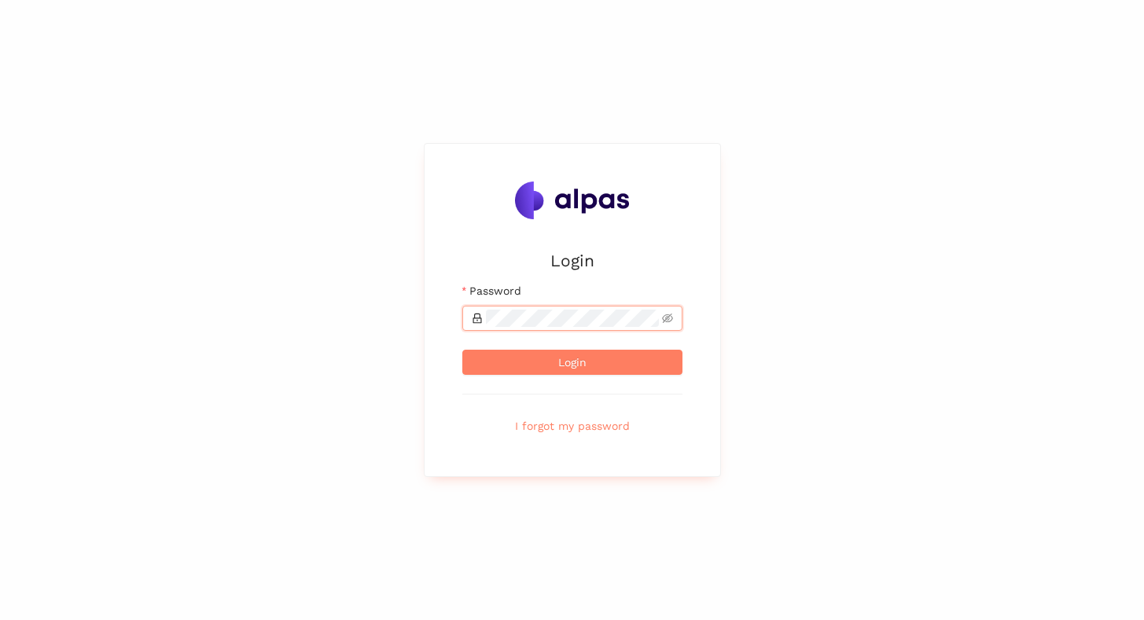
click at [462, 350] on button "Login" at bounding box center [572, 362] width 220 height 25
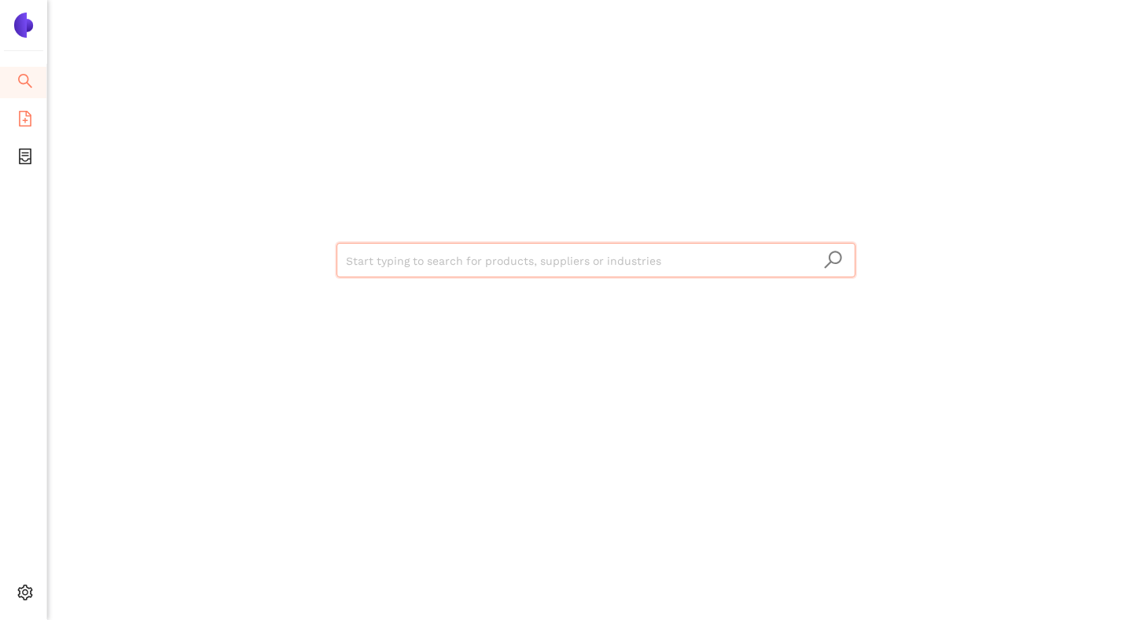
click at [30, 116] on icon "file-add" at bounding box center [25, 119] width 13 height 16
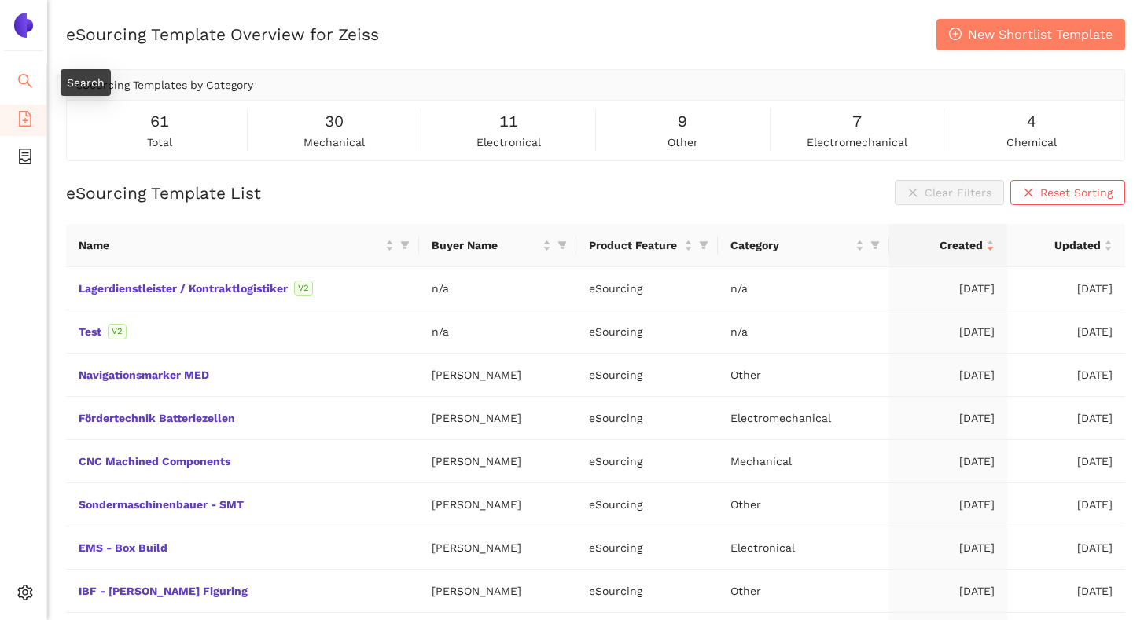
click at [25, 83] on icon "search" at bounding box center [25, 81] width 14 height 14
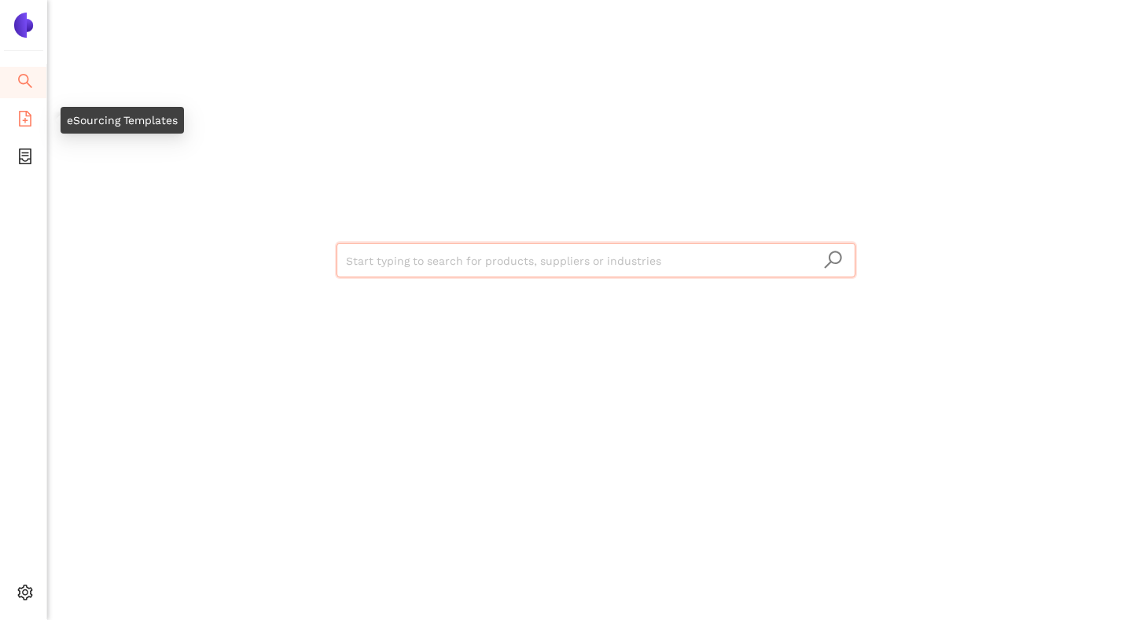
click at [27, 117] on icon "file-add" at bounding box center [25, 119] width 16 height 16
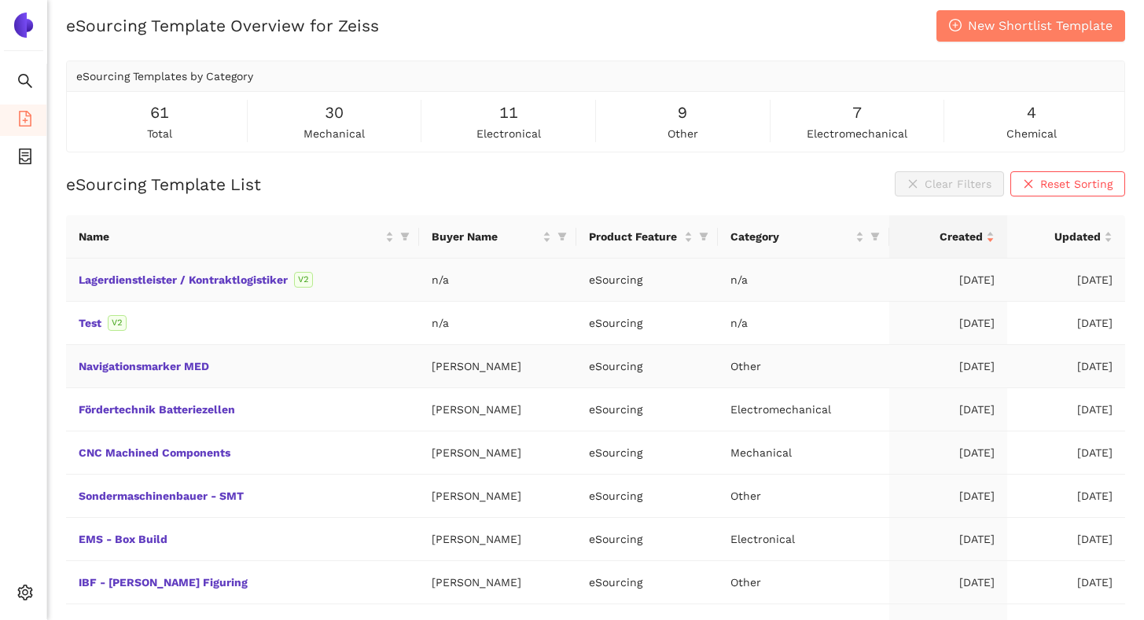
scroll to position [8, 0]
click at [0, 0] on link "Lagerdienstleister / Kontraktlogistiker" at bounding box center [0, 0] width 0 height 0
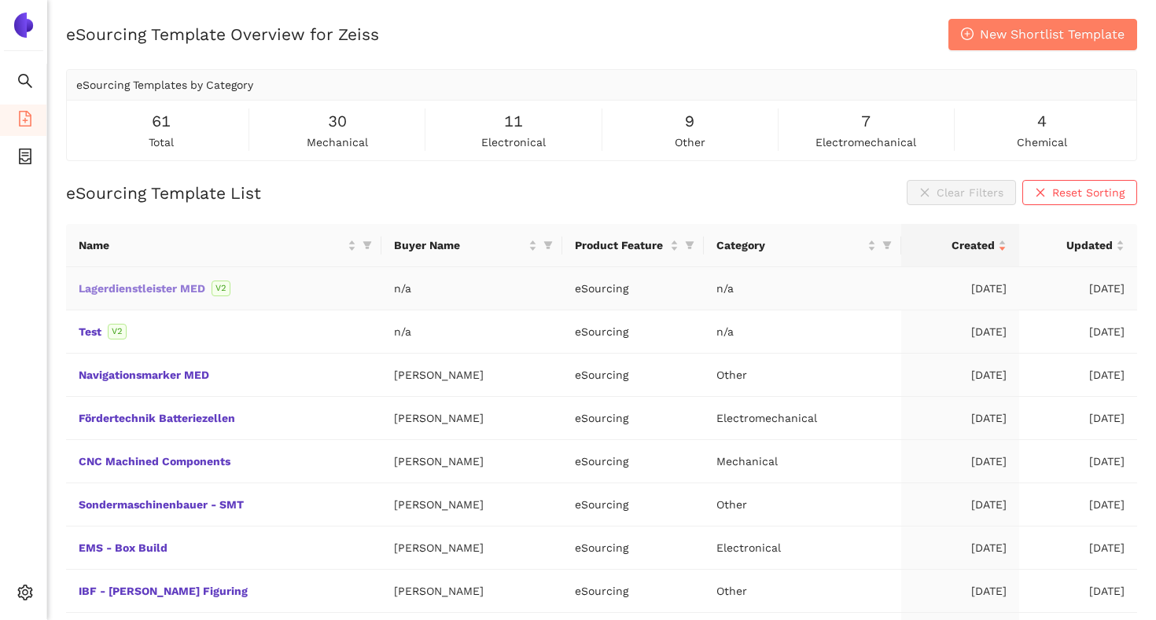
click at [0, 0] on link "Lagerdienstleister MED" at bounding box center [0, 0] width 0 height 0
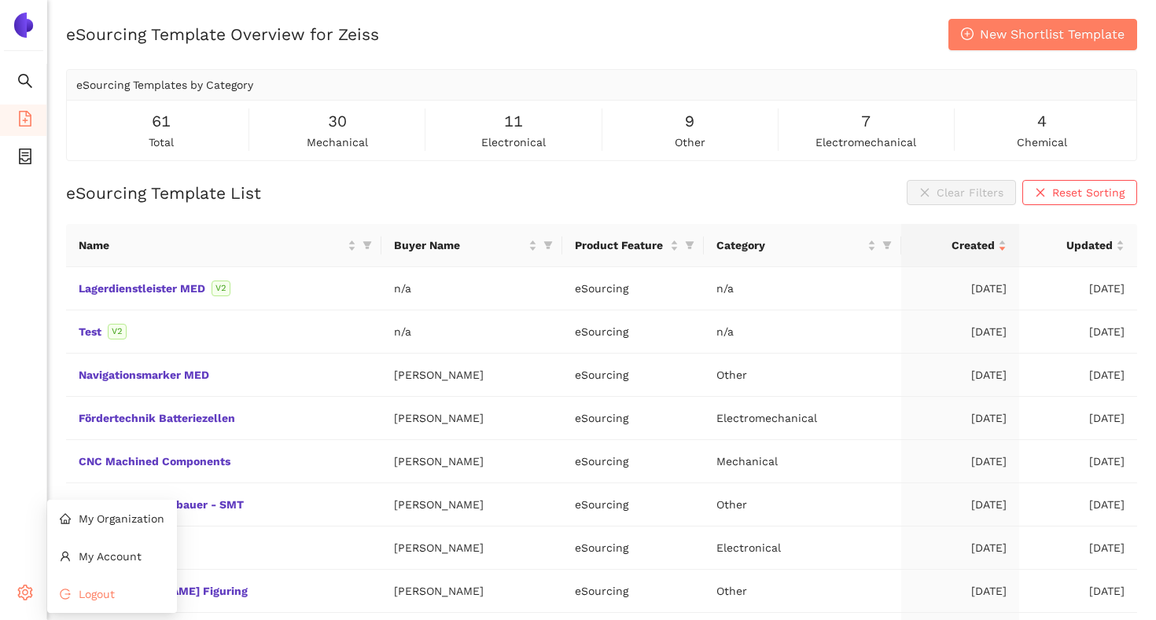
click at [66, 592] on icon "logout" at bounding box center [65, 594] width 11 height 11
